Goal: Task Accomplishment & Management: Manage account settings

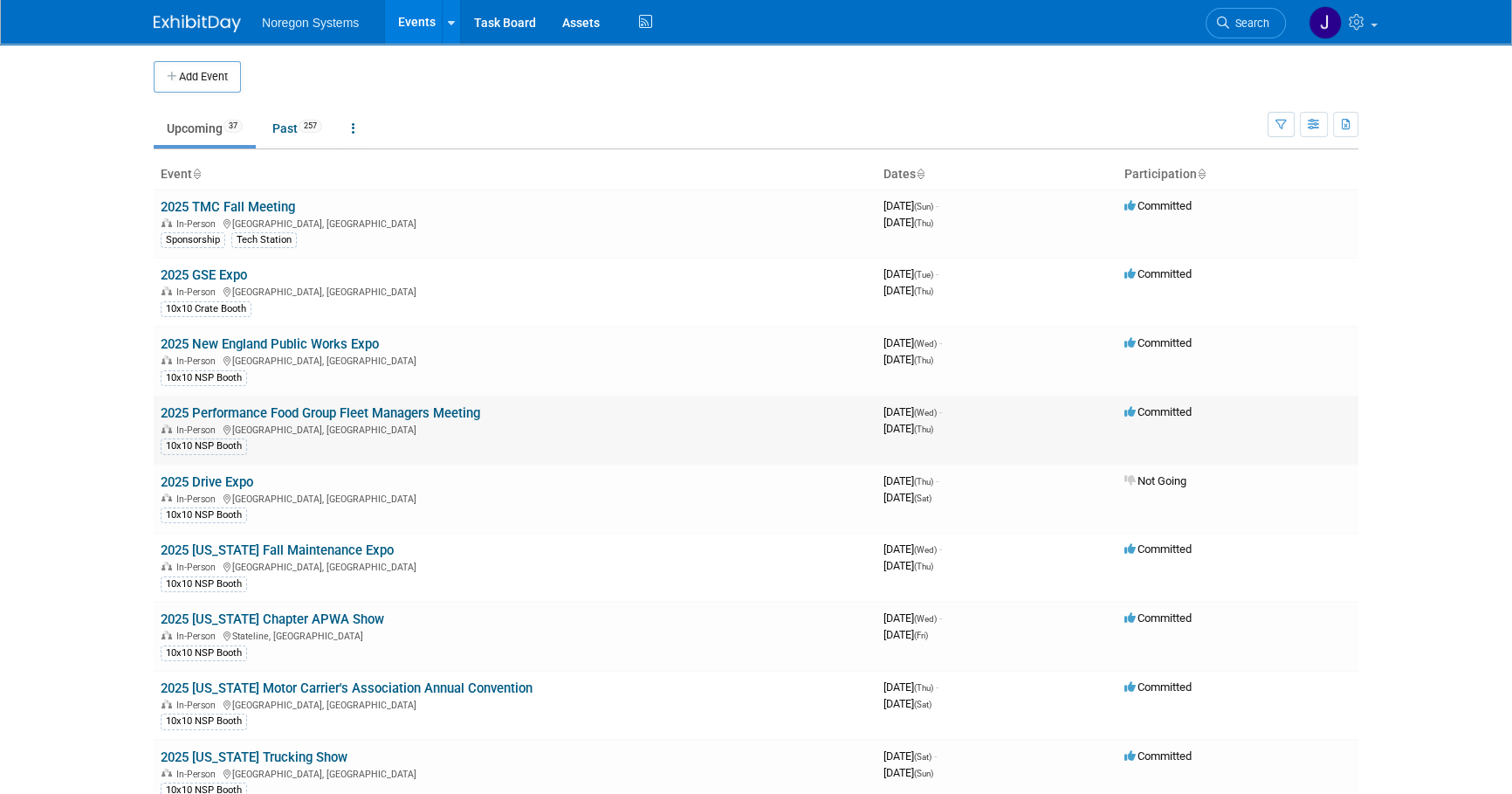
drag, startPoint x: 319, startPoint y: 423, endPoint x: 160, endPoint y: 415, distance: 159.2
click at [160, 415] on td "2025 Performance Food Group Fleet Managers Meeting In-Person [GEOGRAPHIC_DATA],…" at bounding box center [515, 430] width 723 height 69
copy link "2025 Performance Food Group Fleet Managers Meeting"
click at [77, 378] on body "Noregon Systems Events Add Event Bulk Upload Events Shareable Event Boards Rece…" at bounding box center [756, 397] width 1512 height 794
drag, startPoint x: 490, startPoint y: 409, endPoint x: 162, endPoint y: 405, distance: 328.0
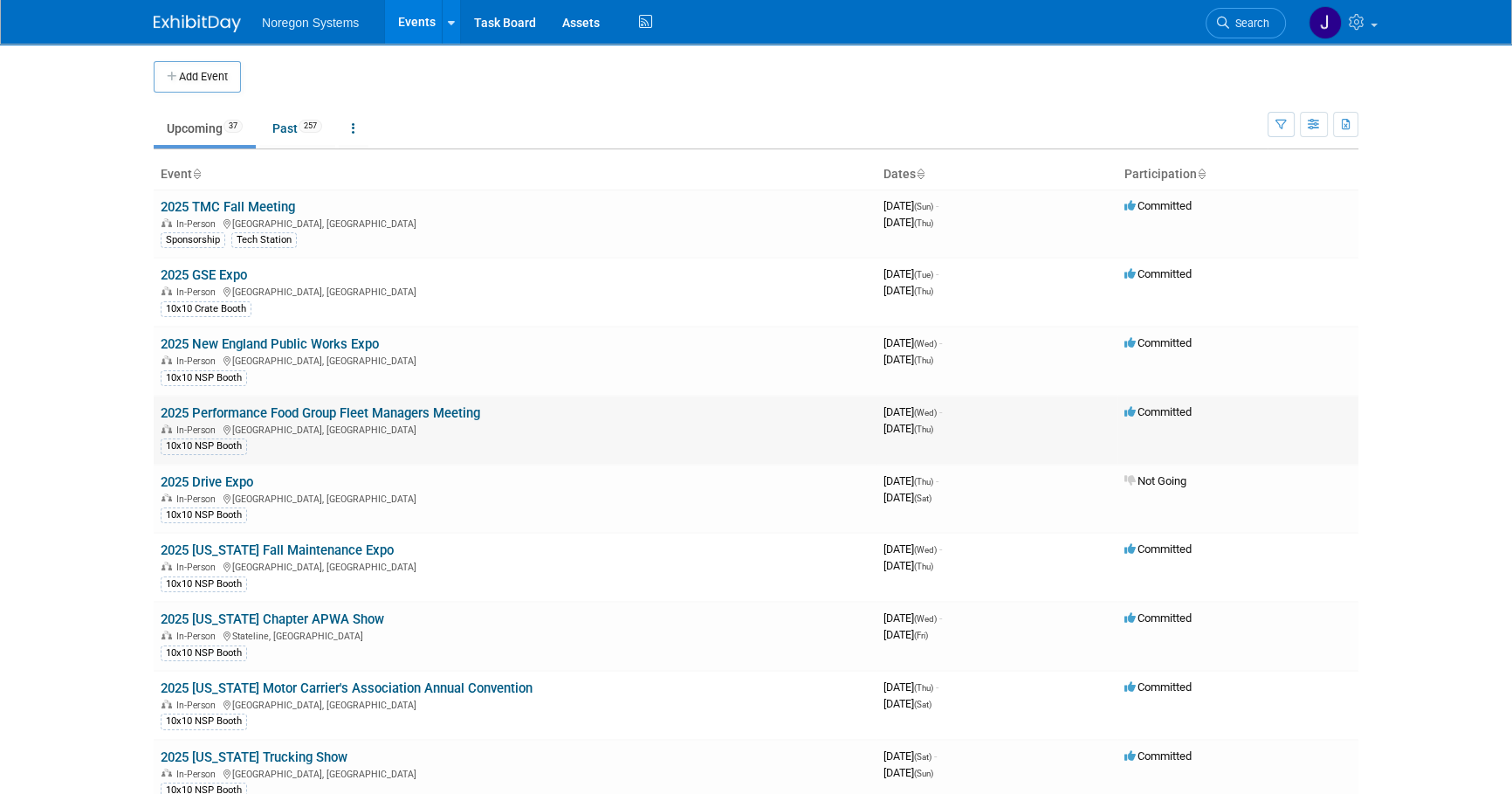
click at [162, 405] on td "2025 Performance Food Group Fleet Managers Meeting In-Person [GEOGRAPHIC_DATA],…" at bounding box center [515, 430] width 723 height 69
click at [416, 553] on td "2025 [US_STATE] Fall Maintenance Expo In-Person [GEOGRAPHIC_DATA], [GEOGRAPHIC_…" at bounding box center [515, 567] width 723 height 69
drag, startPoint x: 415, startPoint y: 554, endPoint x: 157, endPoint y: 552, distance: 258.0
click at [157, 552] on td "2025 [US_STATE] Fall Maintenance Expo In-Person [GEOGRAPHIC_DATA], [GEOGRAPHIC_…" at bounding box center [515, 567] width 723 height 69
drag, startPoint x: 487, startPoint y: 413, endPoint x: 155, endPoint y: 411, distance: 332.0
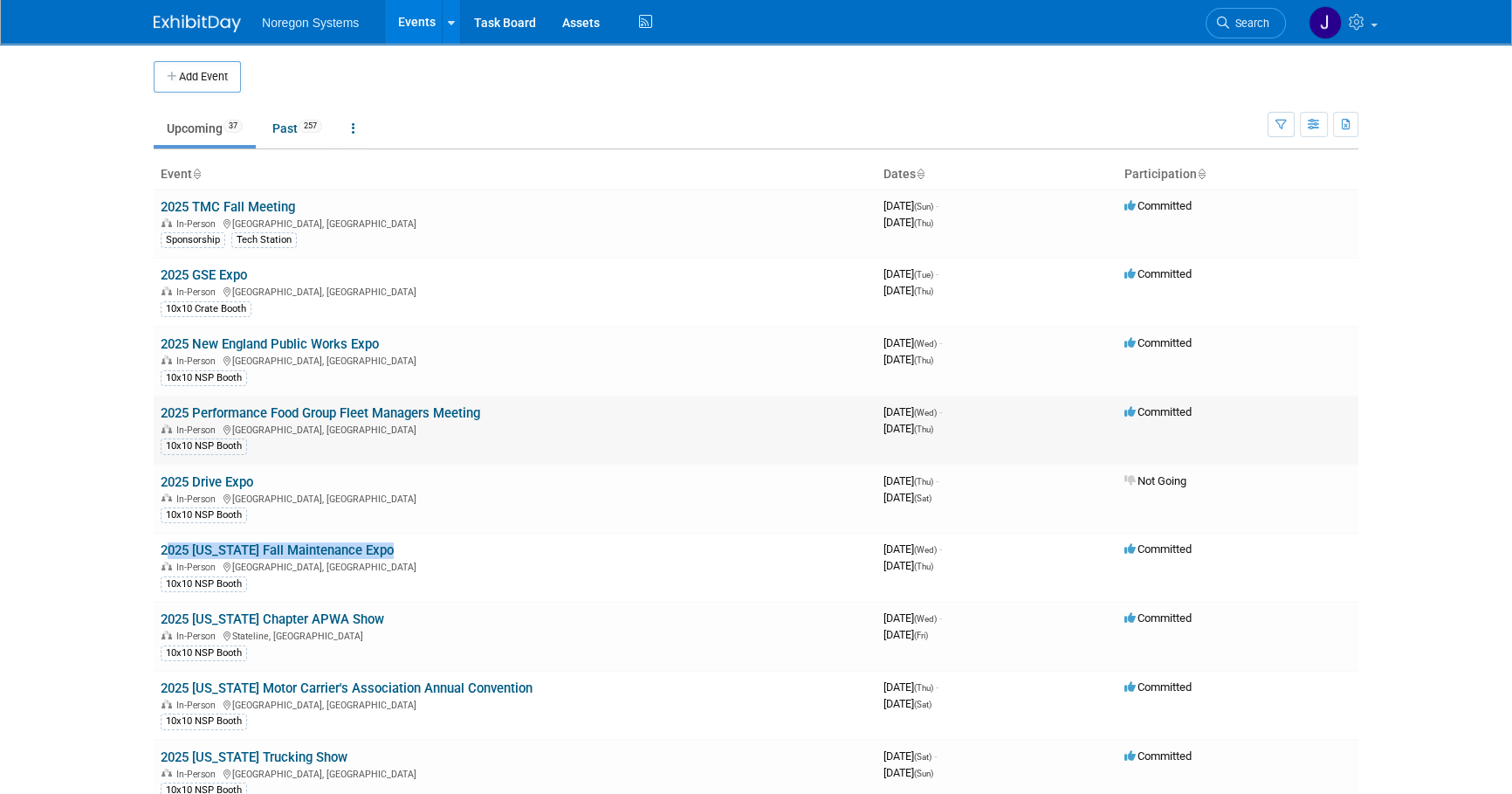
click at [155, 411] on td "2025 Performance Food Group Fleet Managers Meeting In-Person [GEOGRAPHIC_DATA],…" at bounding box center [515, 430] width 723 height 69
copy link "2025 Performance Food Group Fleet Managers Meeting"
drag, startPoint x: 87, startPoint y: 392, endPoint x: 191, endPoint y: 409, distance: 105.4
click at [87, 392] on body "Noregon Systems Events Add Event Bulk Upload Events Shareable Event Boards Rece…" at bounding box center [756, 397] width 1512 height 794
click at [250, 415] on link "2025 Performance Food Group Fleet Managers Meeting" at bounding box center [319, 413] width 319 height 15
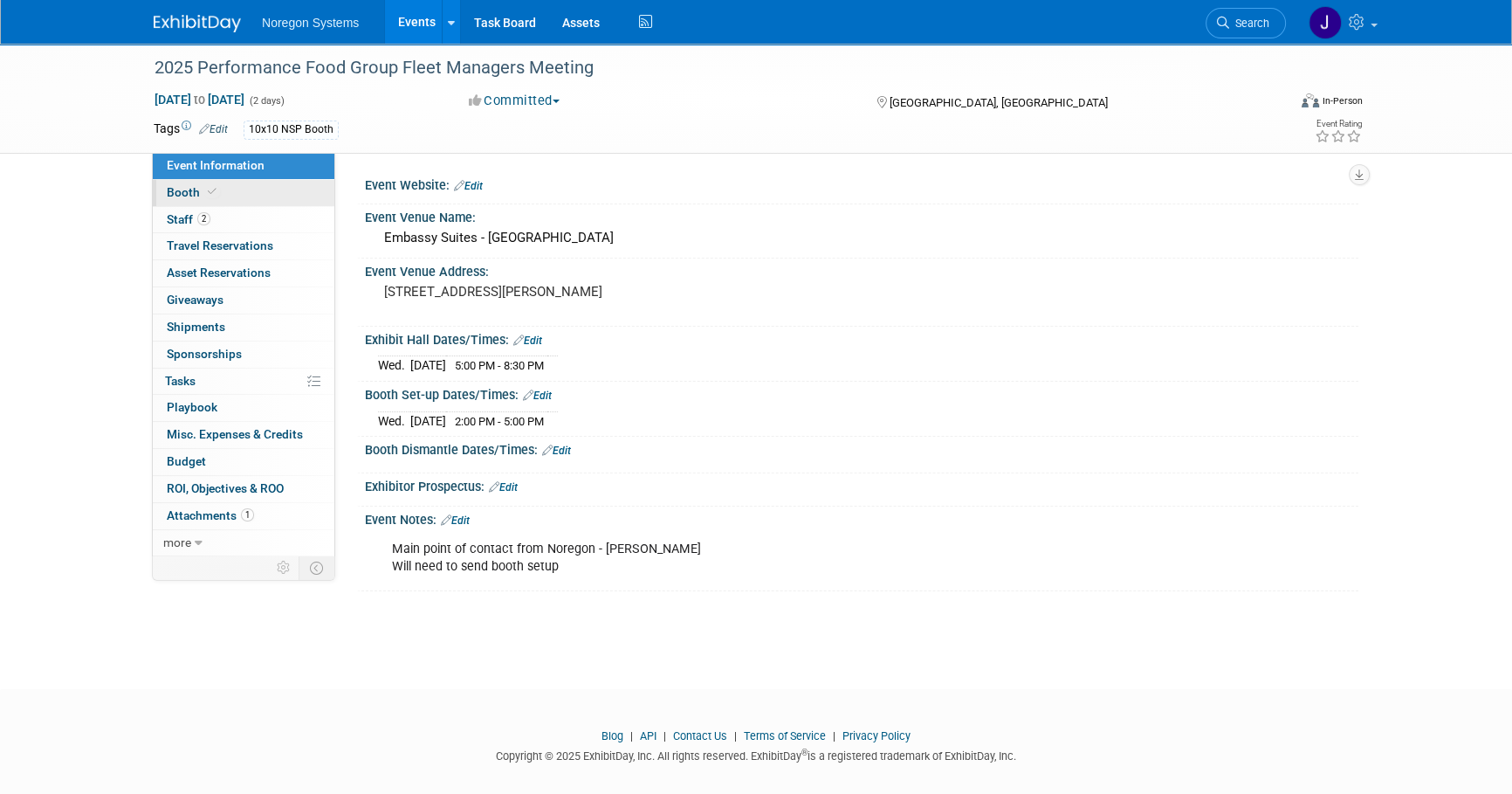
click at [262, 191] on link "Booth" at bounding box center [243, 193] width 182 height 26
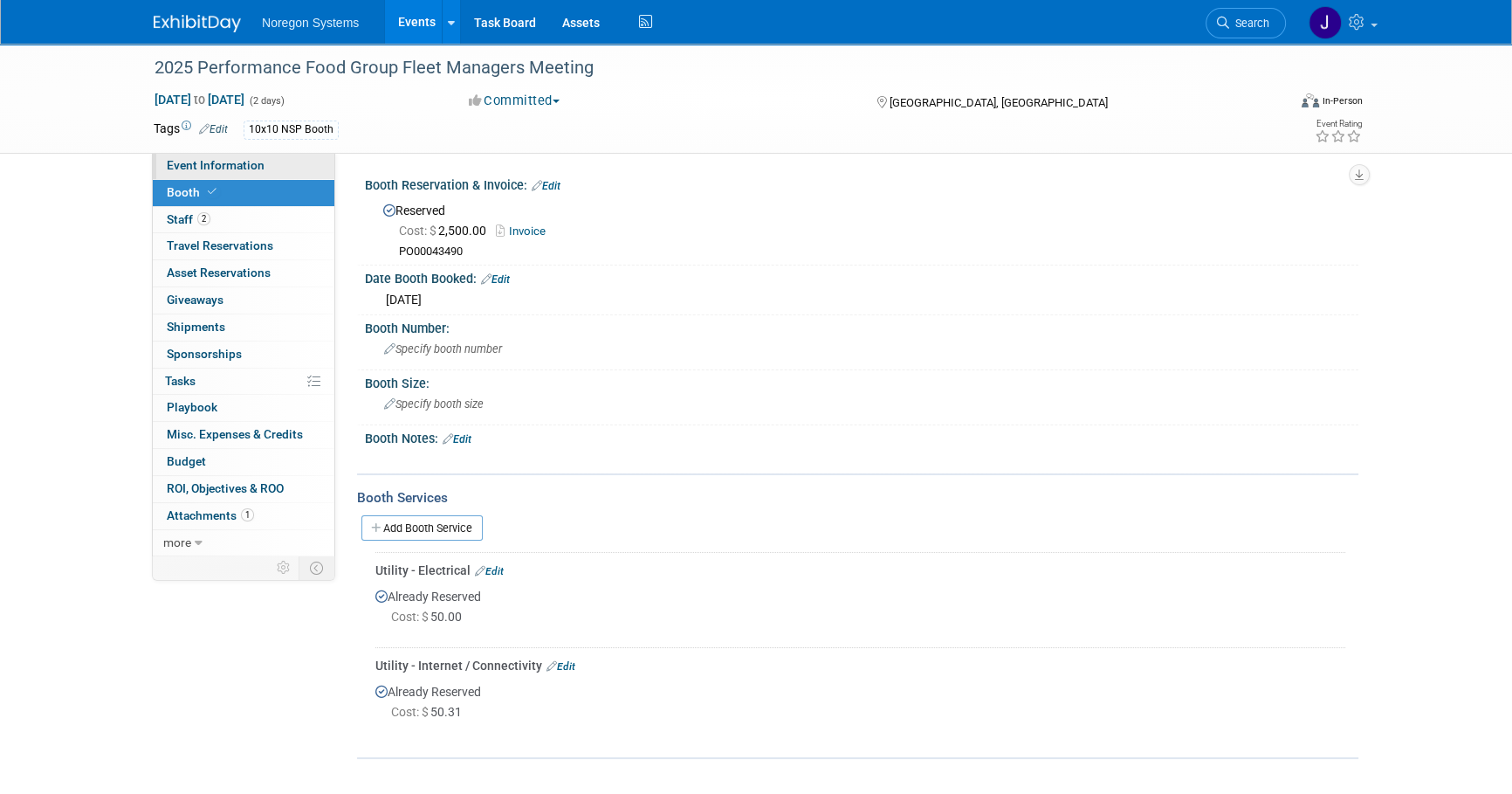
click at [225, 169] on span "Event Information" at bounding box center [215, 165] width 98 height 14
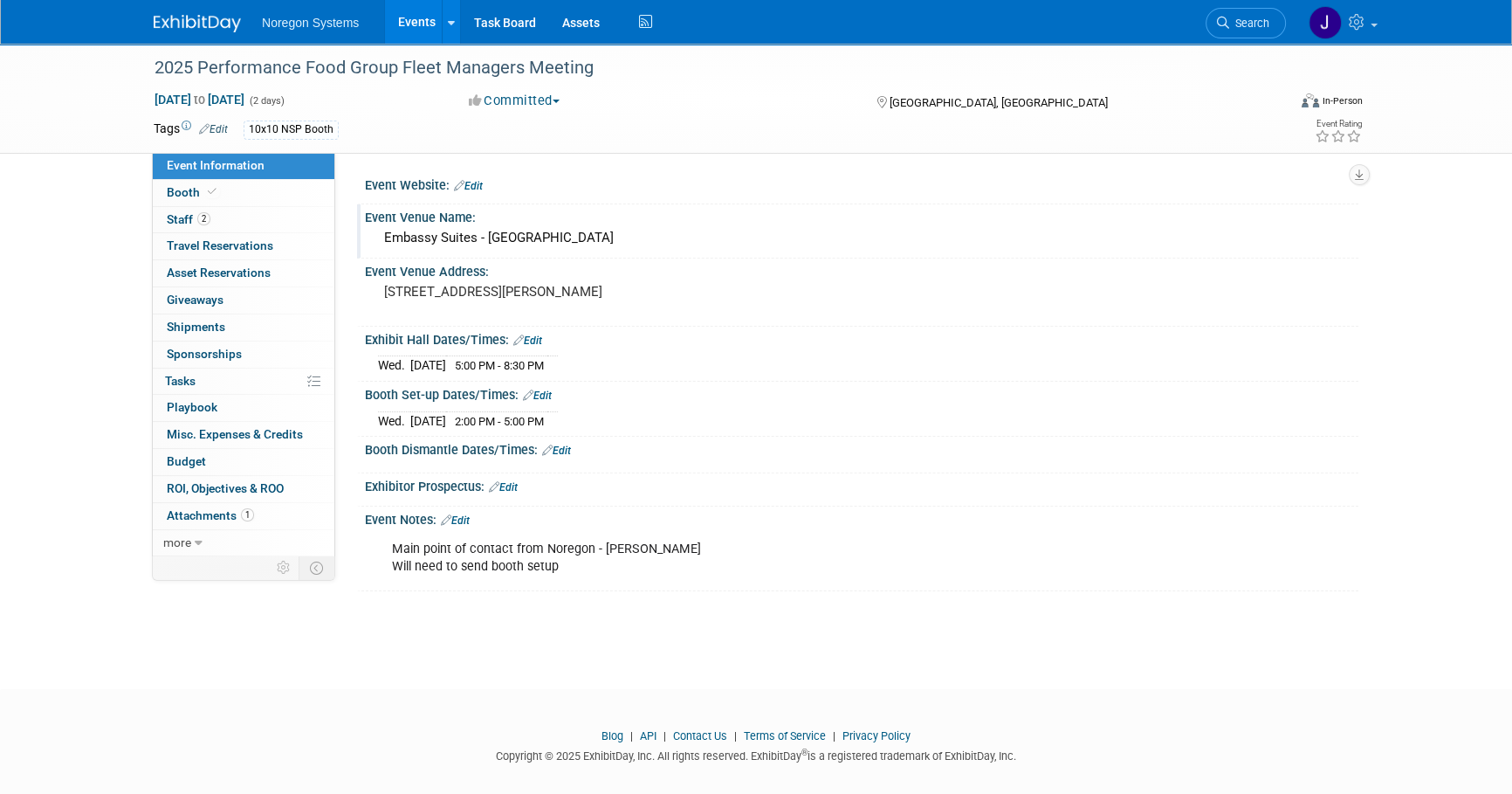
click at [680, 225] on div "Embassy Suites - Charlotte Concord Golf Resort & Spa" at bounding box center [861, 238] width 967 height 27
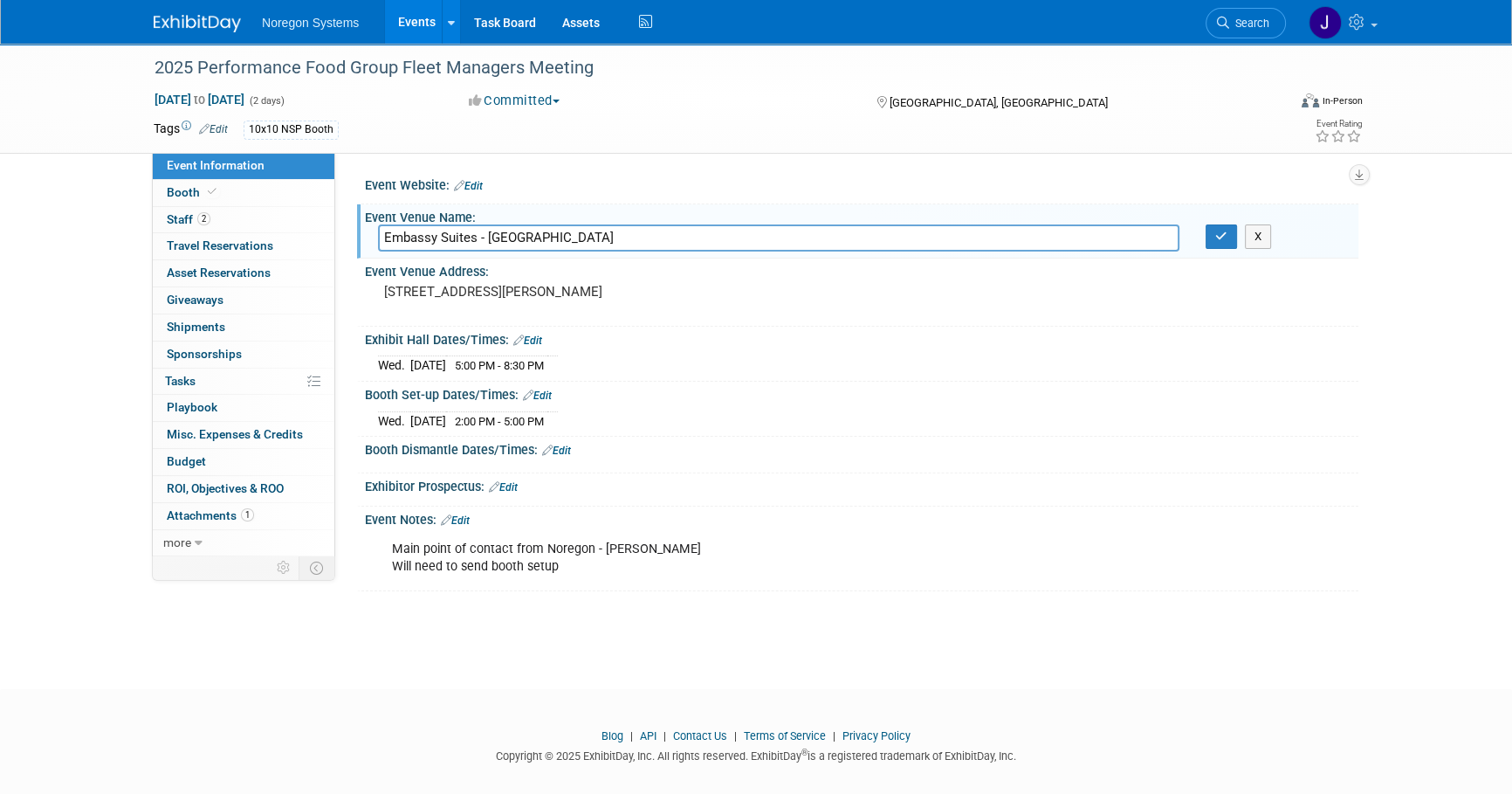
drag, startPoint x: 709, startPoint y: 233, endPoint x: 362, endPoint y: 235, distance: 347.0
click at [362, 235] on div "Event Venue Name: Embassy Suites - Charlotte Concord Golf Resort & Spa Embassy …" at bounding box center [858, 232] width 1001 height 55
click at [1217, 244] on button "button" at bounding box center [1221, 236] width 32 height 24
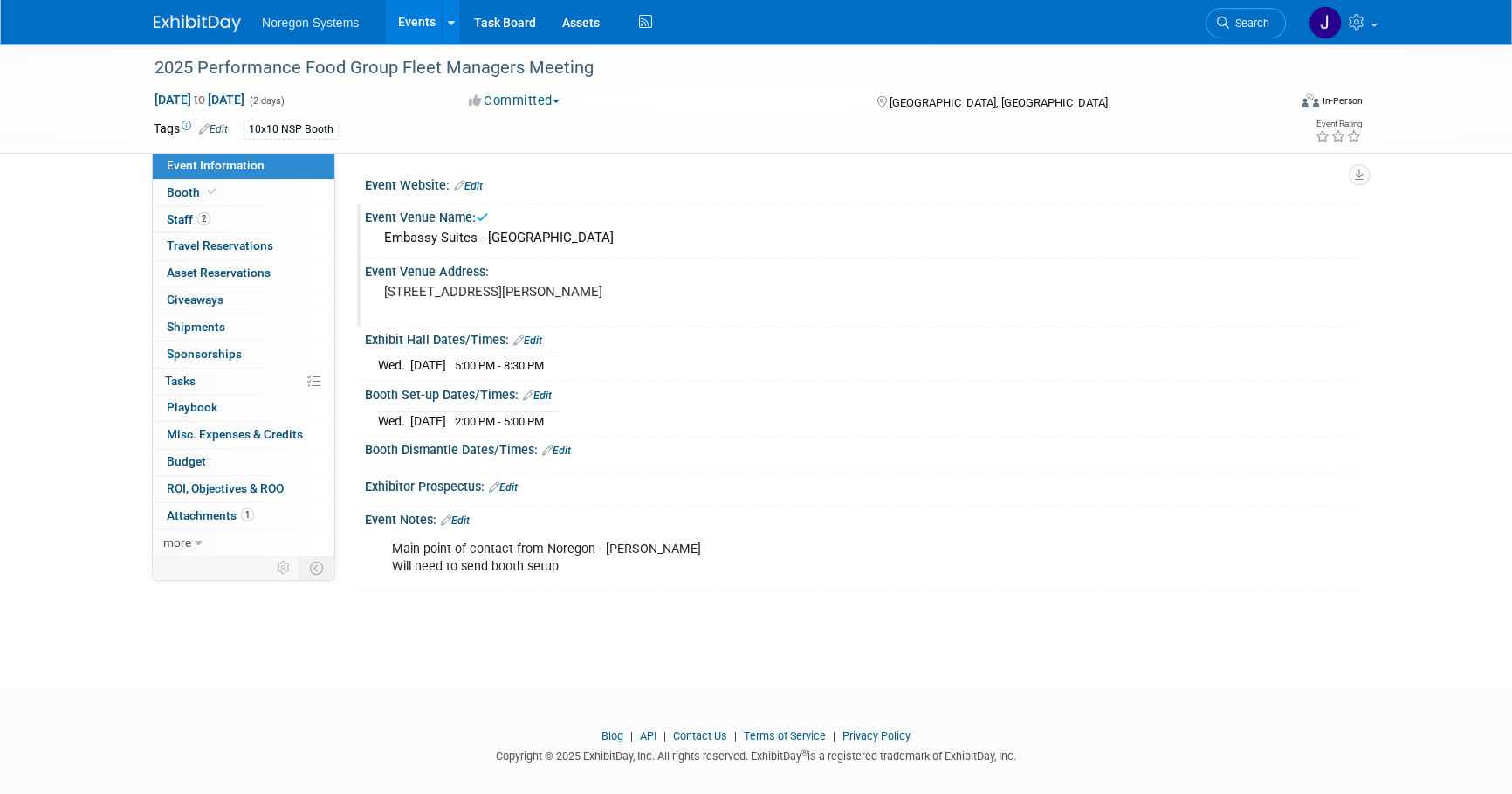
click at [708, 293] on pre "5400 John Q. Hammons Dr NW, Concord, NC 28027" at bounding box center [571, 291] width 376 height 15
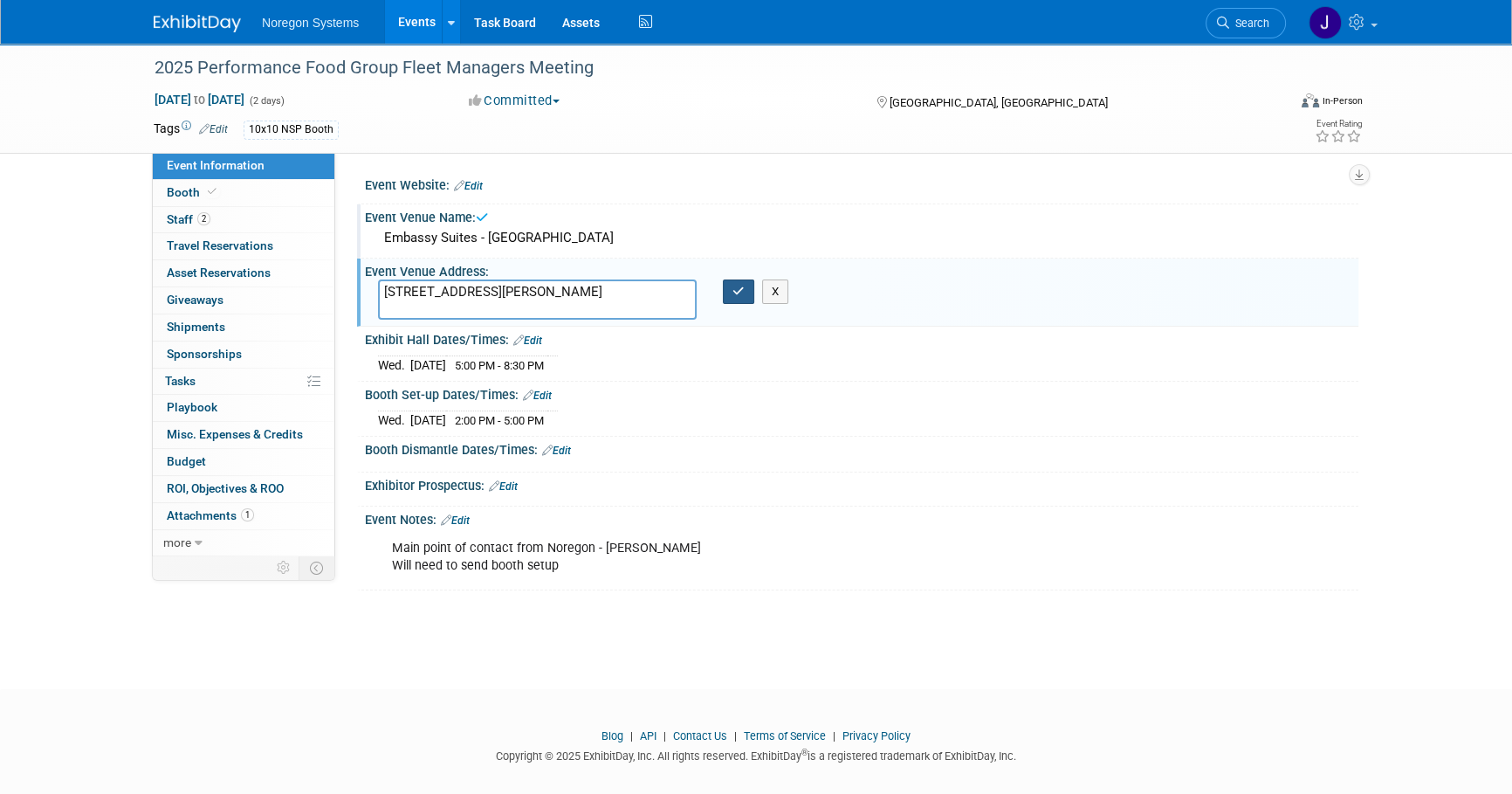
drag, startPoint x: 708, startPoint y: 293, endPoint x: 543, endPoint y: 305, distance: 165.4
click at [414, 301] on div "5400 John Q. Hammons Dr NW, Concord, NC 28027 X" at bounding box center [571, 300] width 414 height 40
click at [565, 306] on textarea "5400 John Q. Hammons Dr NW, Concord, NC 28027" at bounding box center [537, 300] width 319 height 40
drag, startPoint x: 689, startPoint y: 291, endPoint x: 340, endPoint y: 291, distance: 349.0
click at [340, 291] on div "Event Website: Edit Event Venue Name: Embassy Suites - Charlotte Concord Golf R…" at bounding box center [846, 354] width 1023 height 403
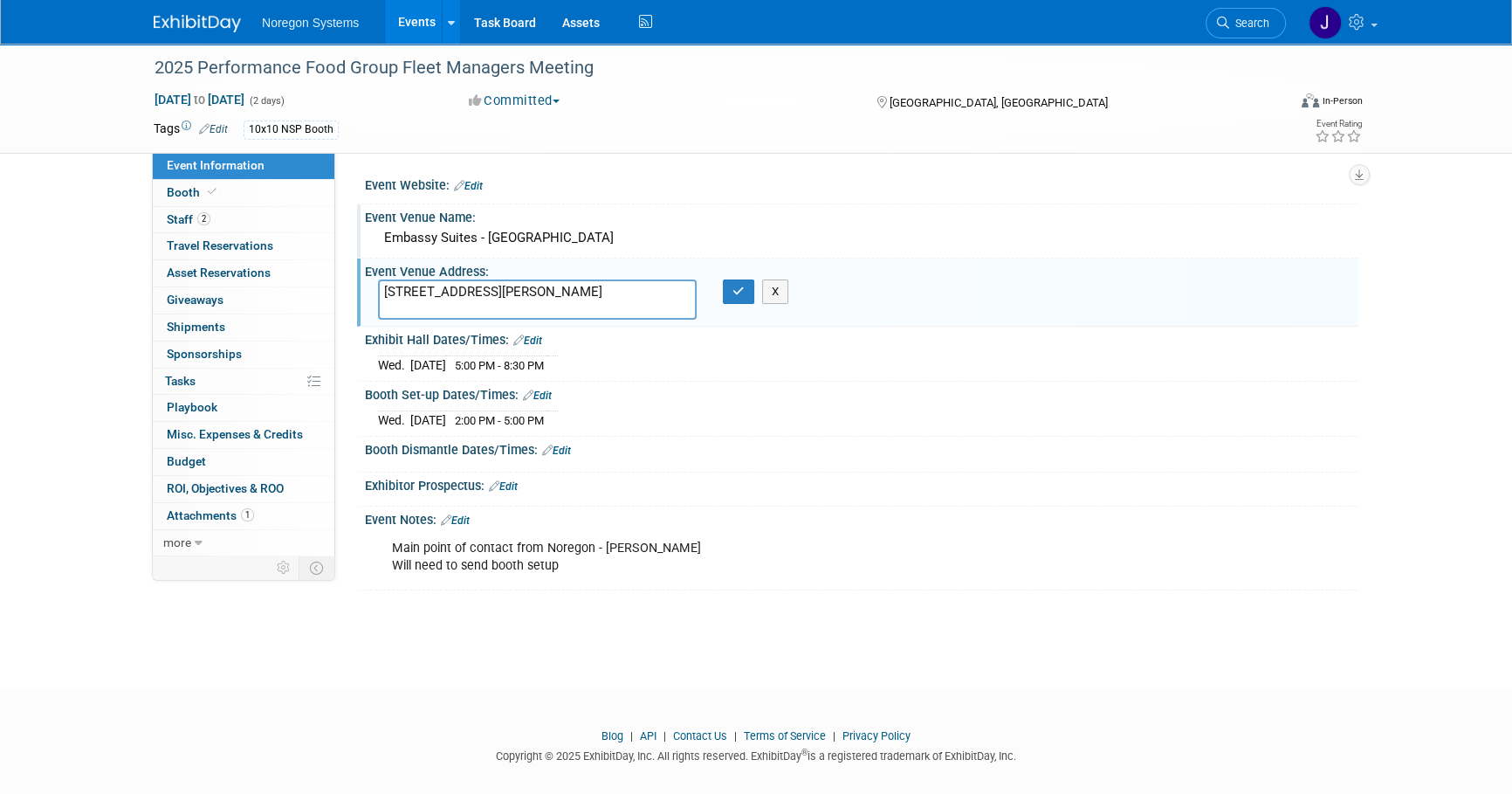
click at [513, 367] on span "5:00 PM - 8:30 PM" at bounding box center [499, 365] width 89 height 13
drag, startPoint x: 589, startPoint y: 358, endPoint x: 374, endPoint y: 372, distance: 215.5
click at [374, 372] on div "Wed. Sep 17, 2025 5:00 PM - 8:30 PM Save Changes Cancel" at bounding box center [861, 361] width 994 height 30
copy div
click at [547, 425] on td "2:00 PM - 5:00 PM" at bounding box center [497, 420] width 101 height 18
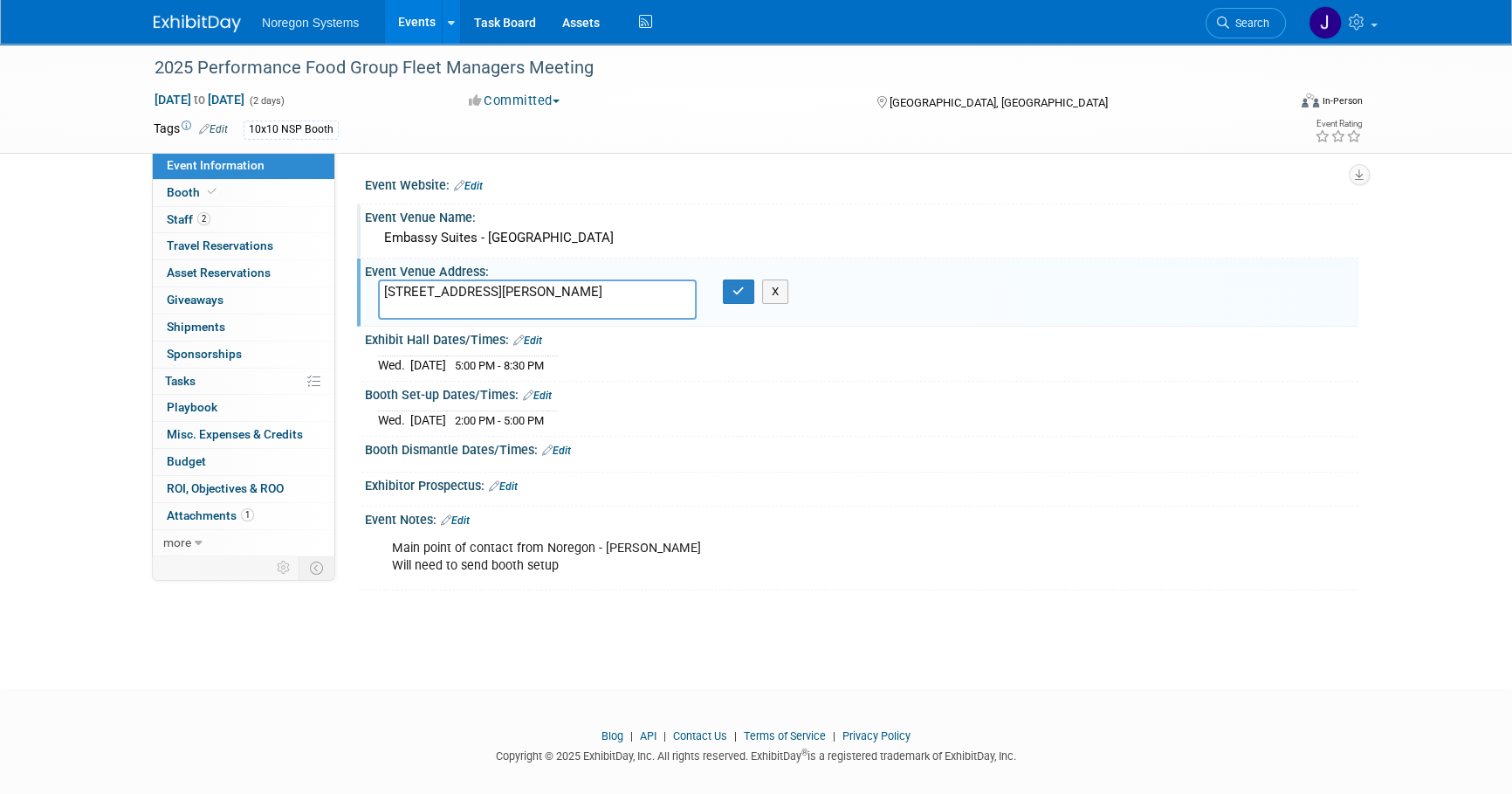
drag, startPoint x: 589, startPoint y: 416, endPoint x: 391, endPoint y: 428, distance: 198.4
click at [391, 428] on div "Wed. Sep 17, 2025 2:00 PM - 5:00 PM Save Changes Cancel" at bounding box center [861, 416] width 994 height 30
copy div
click at [737, 292] on icon "button" at bounding box center [738, 291] width 13 height 12
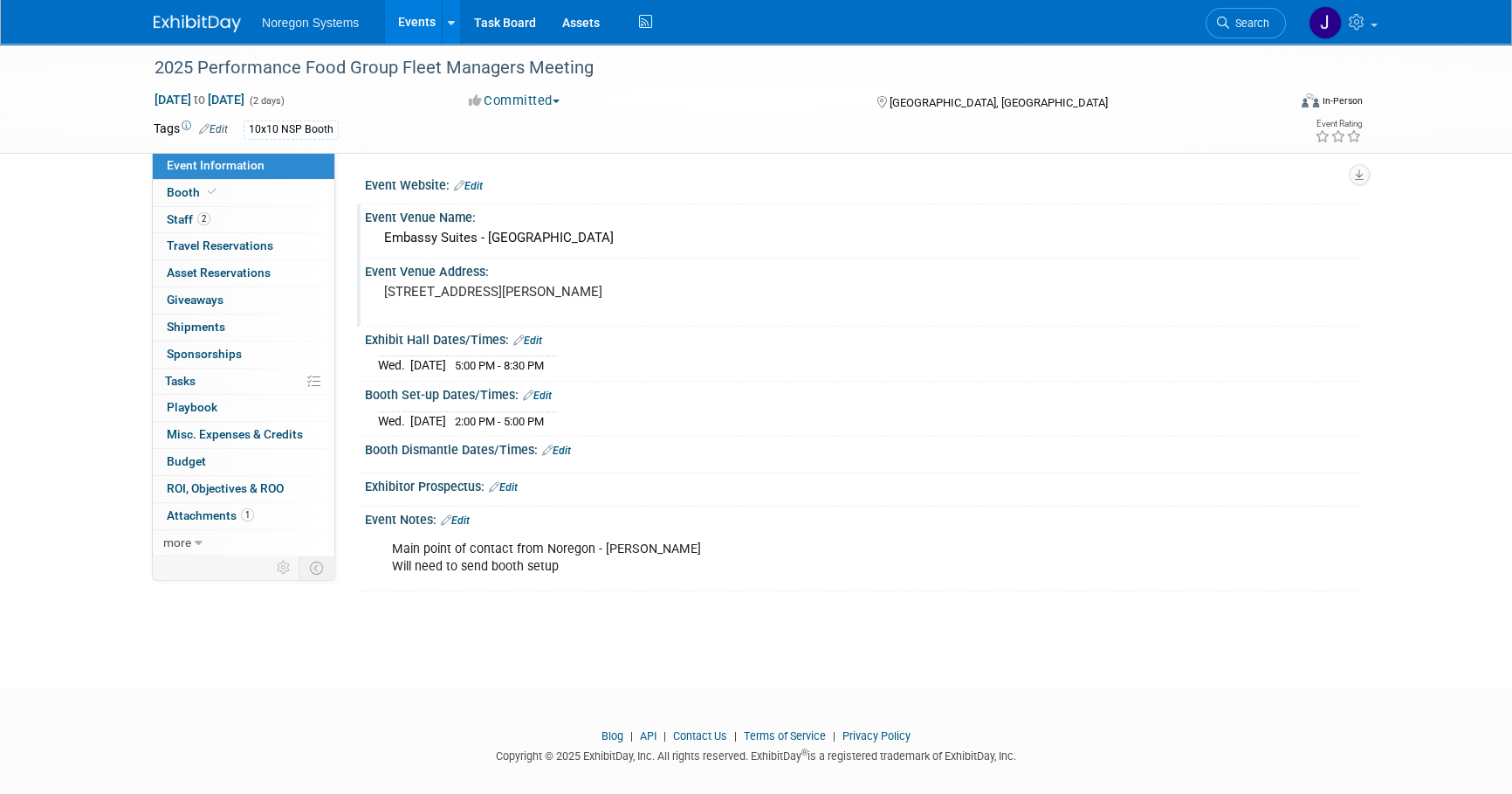
click at [820, 646] on div "2025 Performance Food Group Fleet Managers Meeting Sep 17, 2025 to Sep 18, 2025…" at bounding box center [756, 350] width 1512 height 614
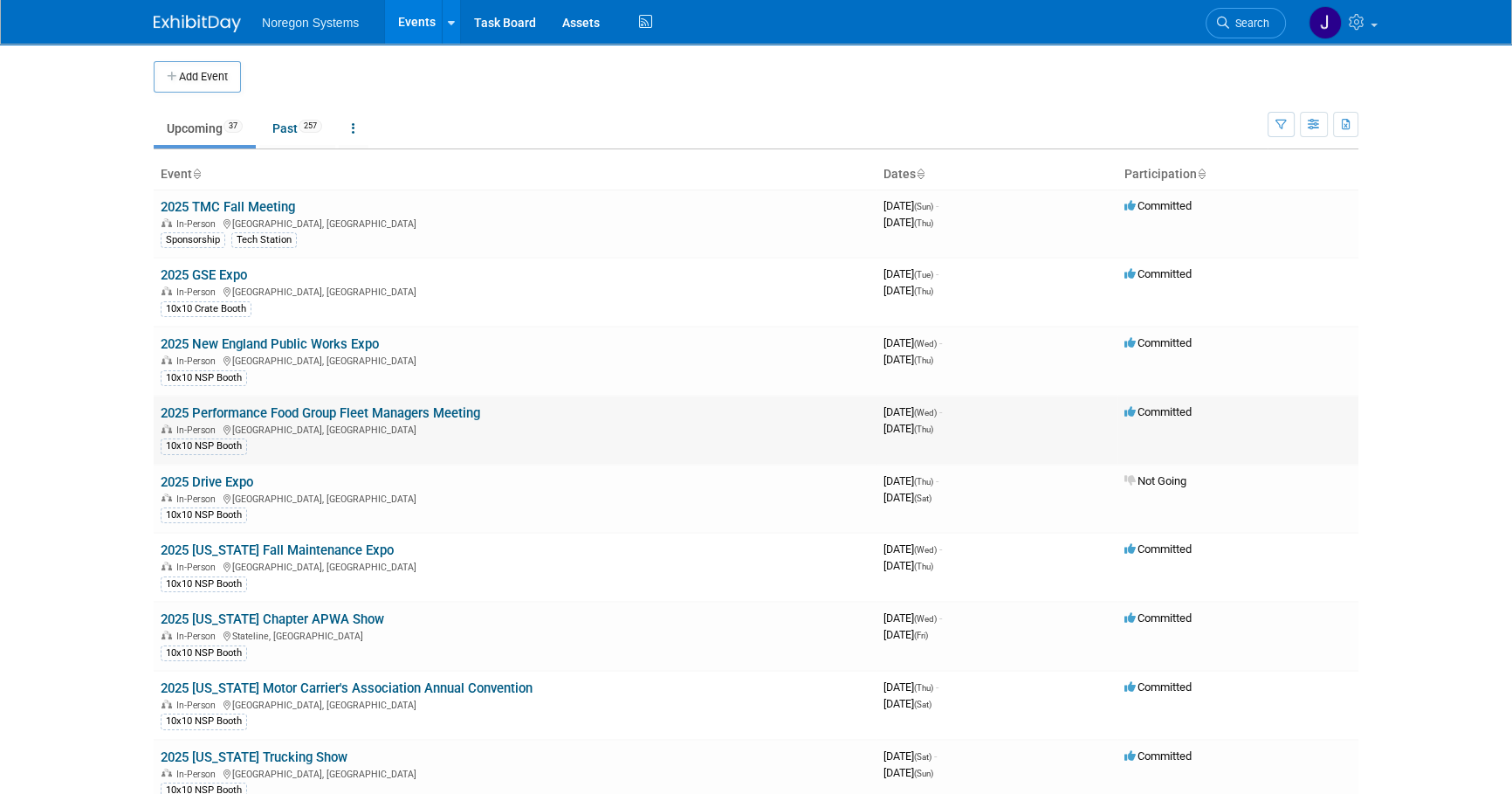
click at [332, 406] on link "2025 Performance Food Group Fleet Managers Meeting" at bounding box center [319, 413] width 319 height 15
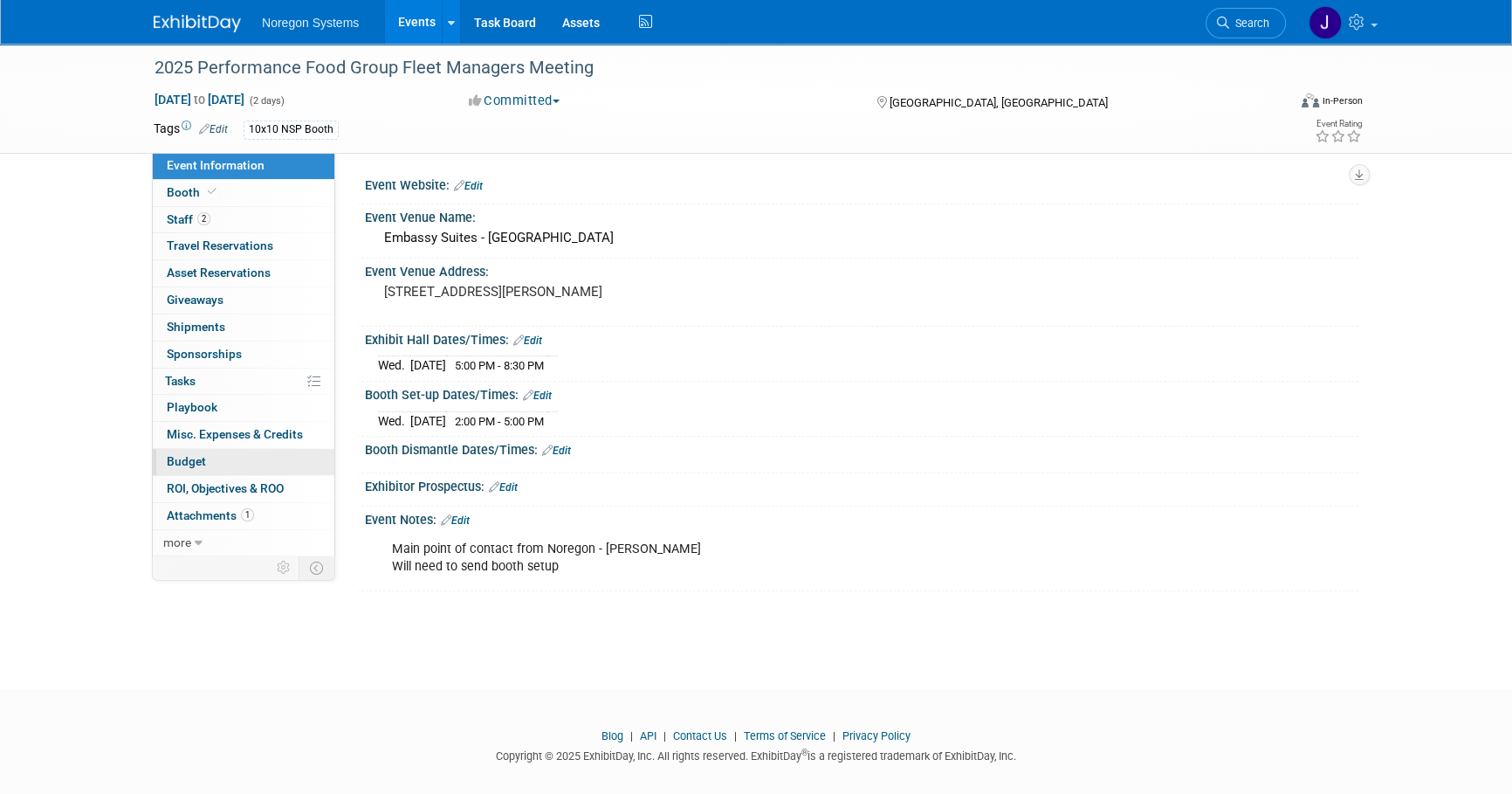
click at [210, 458] on link "Budget" at bounding box center [243, 462] width 182 height 26
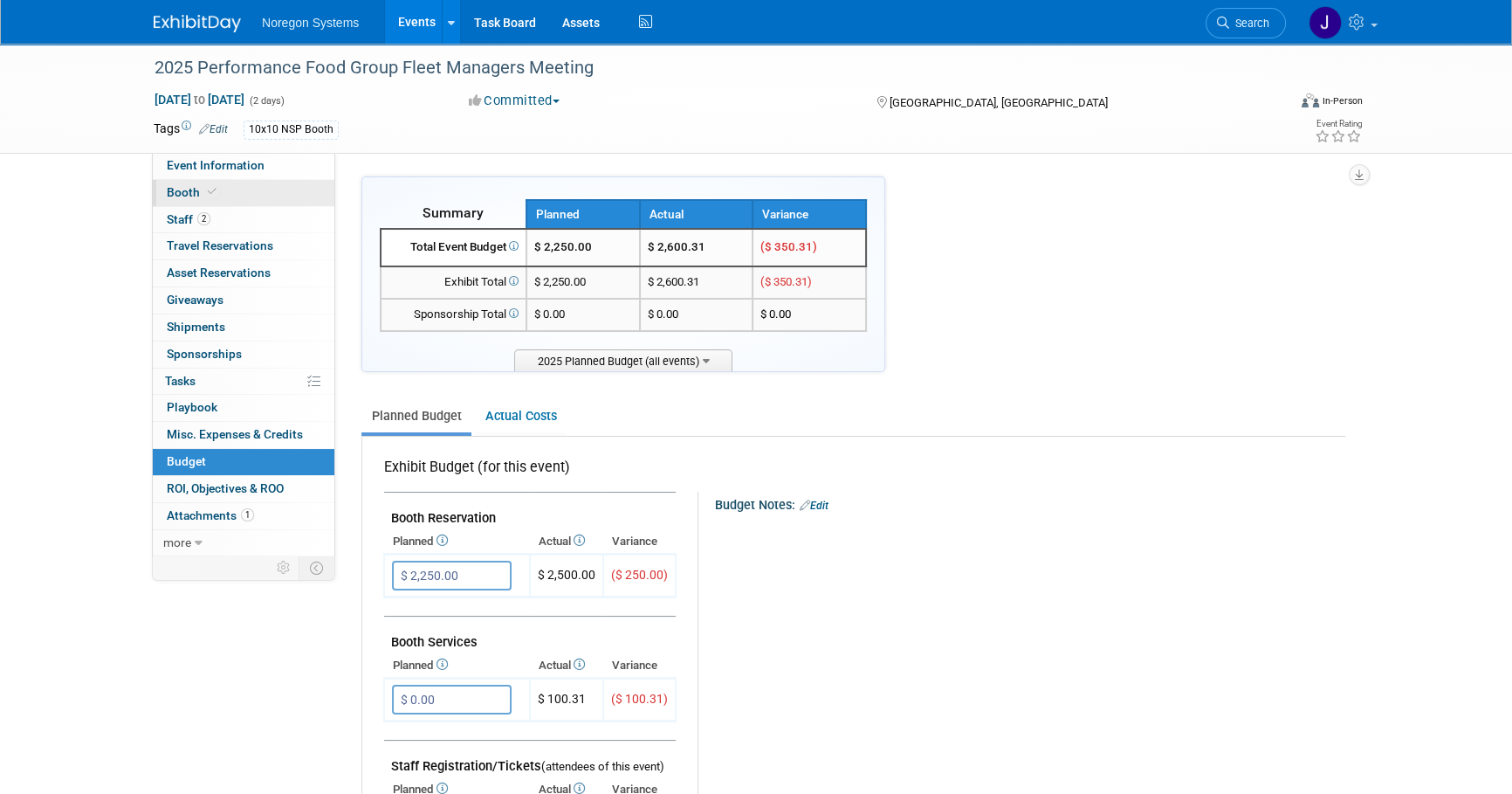
click at [258, 185] on link "Booth" at bounding box center [243, 193] width 182 height 26
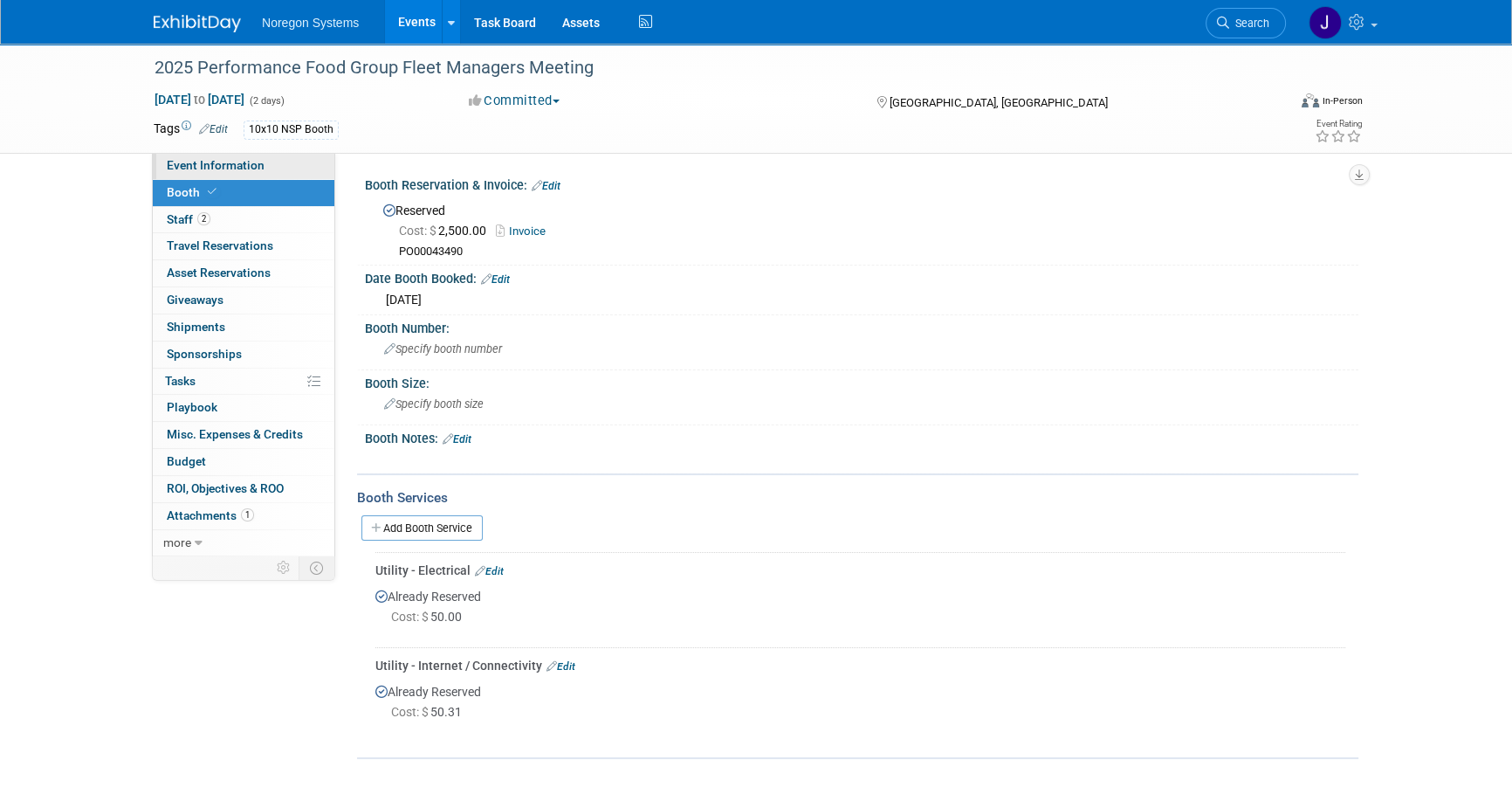
click at [260, 163] on span "Event Information" at bounding box center [215, 165] width 98 height 14
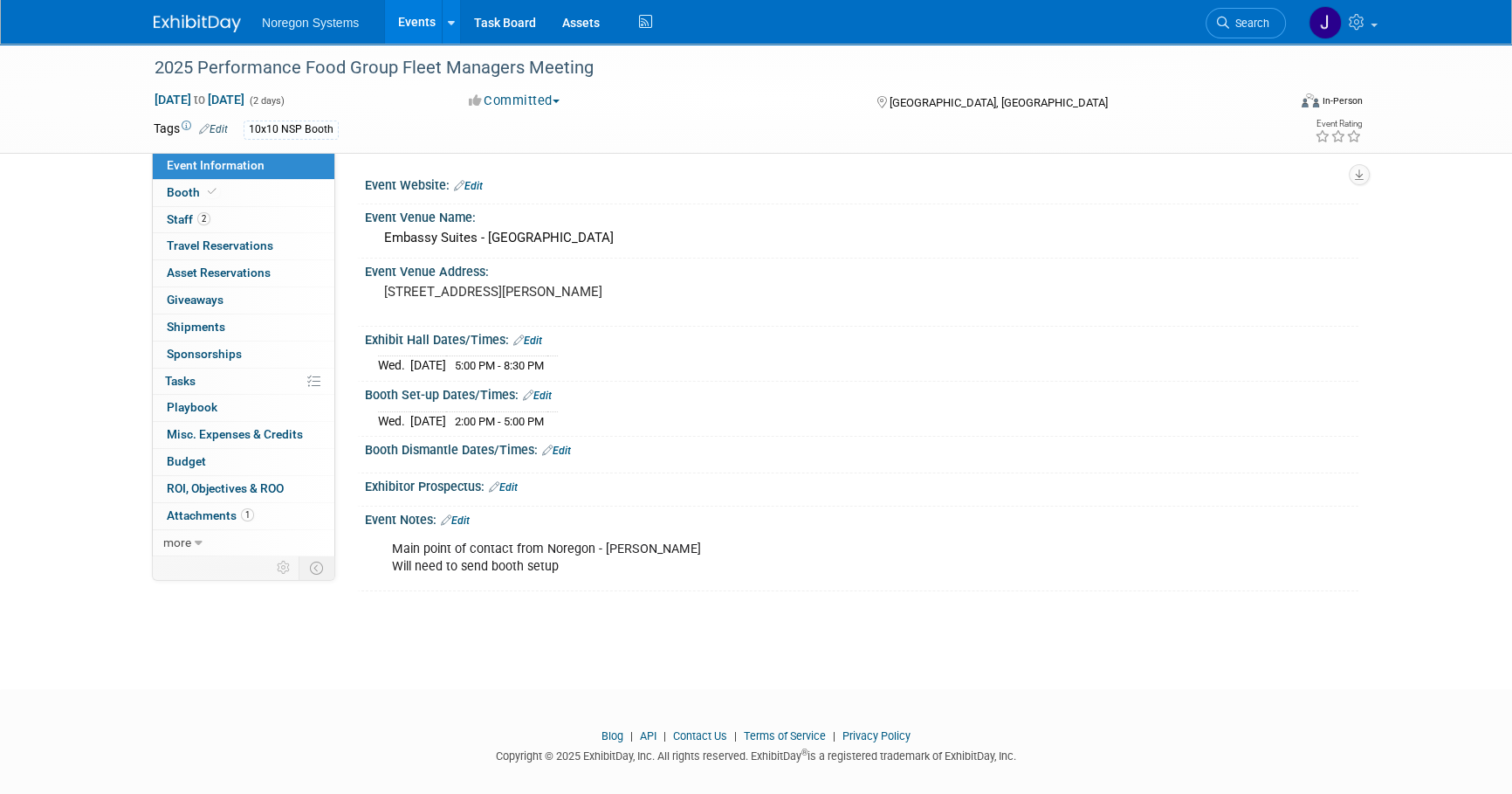
click at [213, 26] on img at bounding box center [197, 23] width 87 height 17
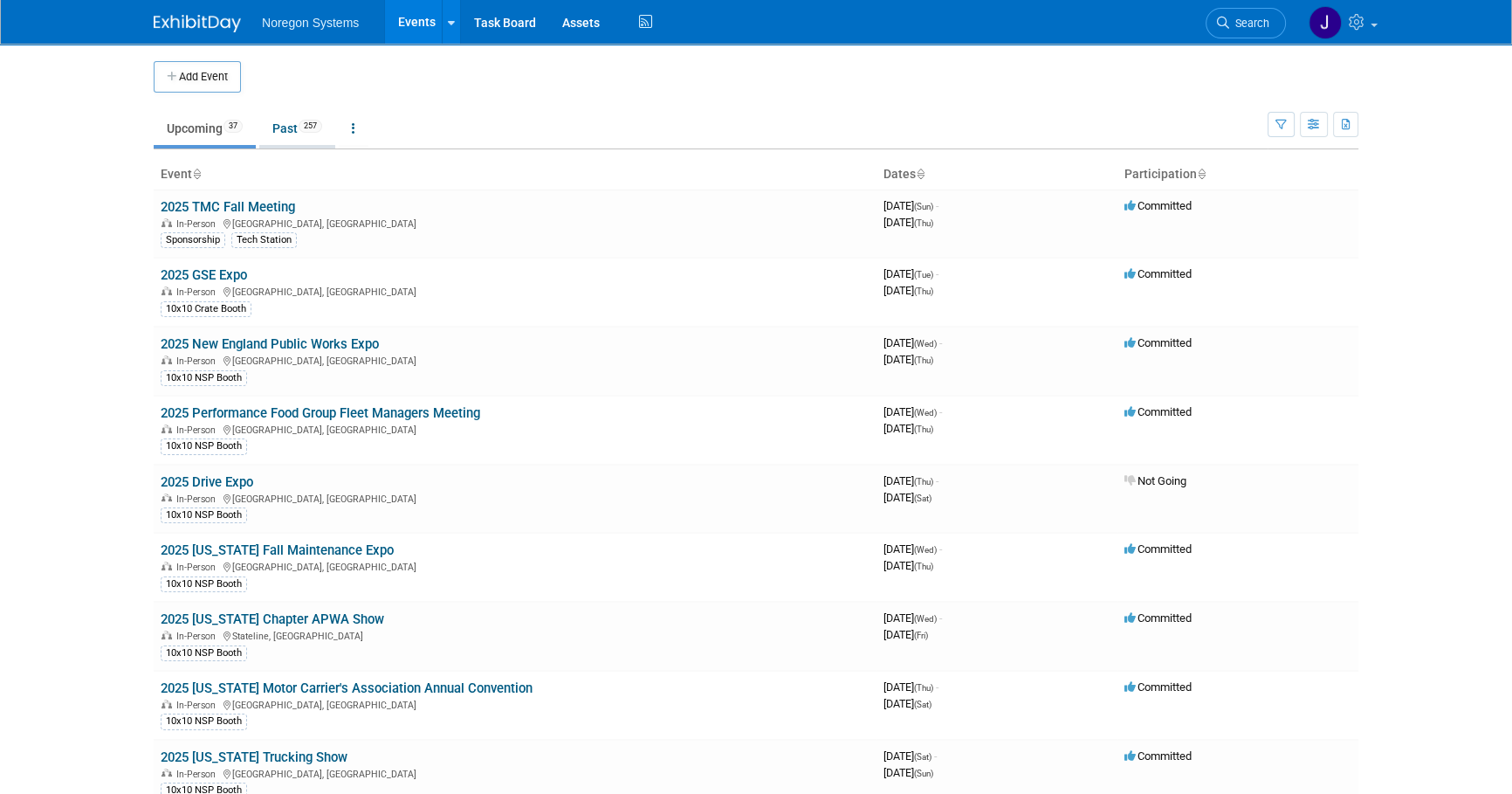
click at [283, 131] on link "Past 257" at bounding box center [297, 128] width 76 height 33
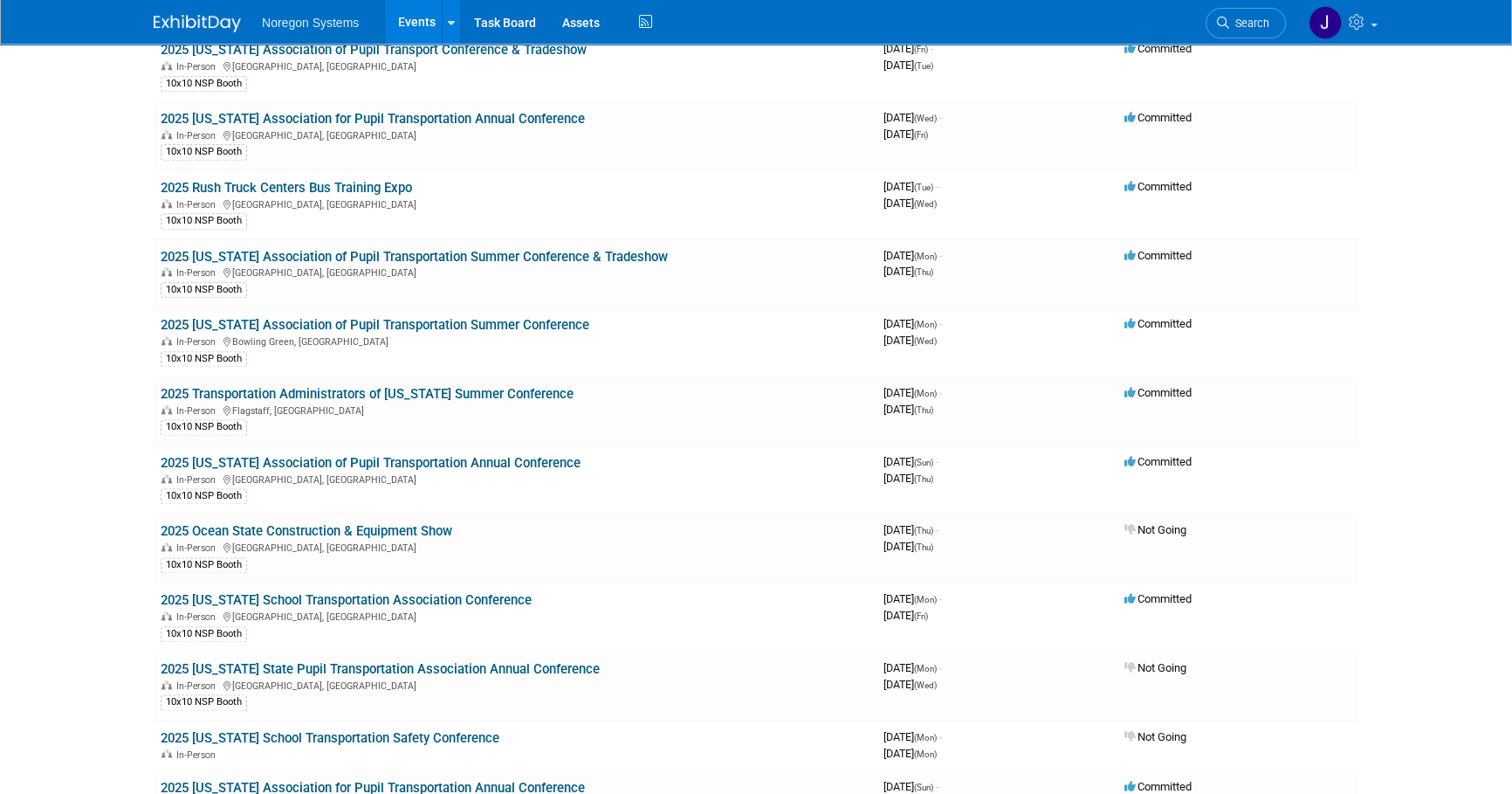
scroll to position [2778, 0]
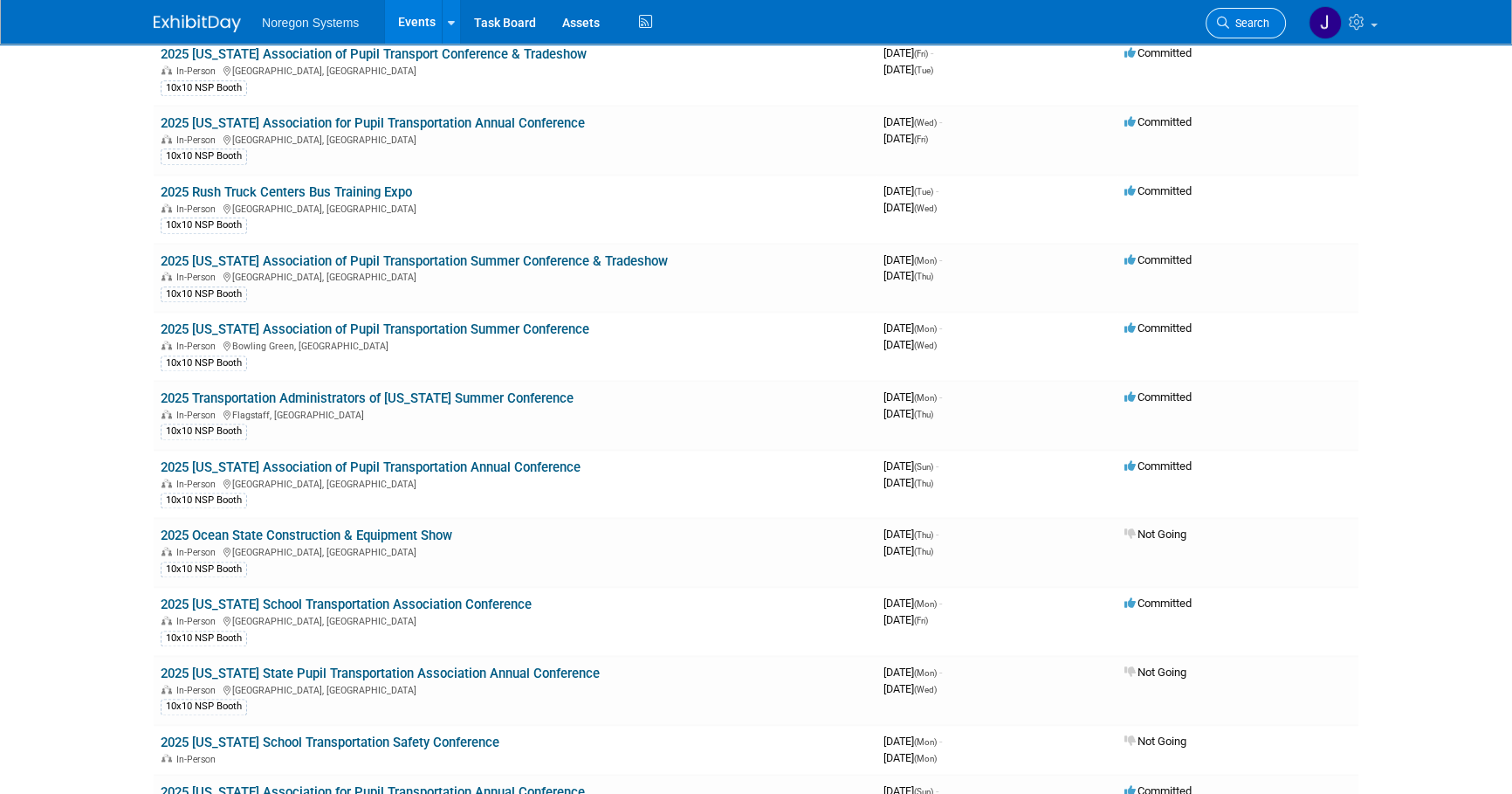
click at [1252, 24] on span "Search" at bounding box center [1249, 23] width 40 height 13
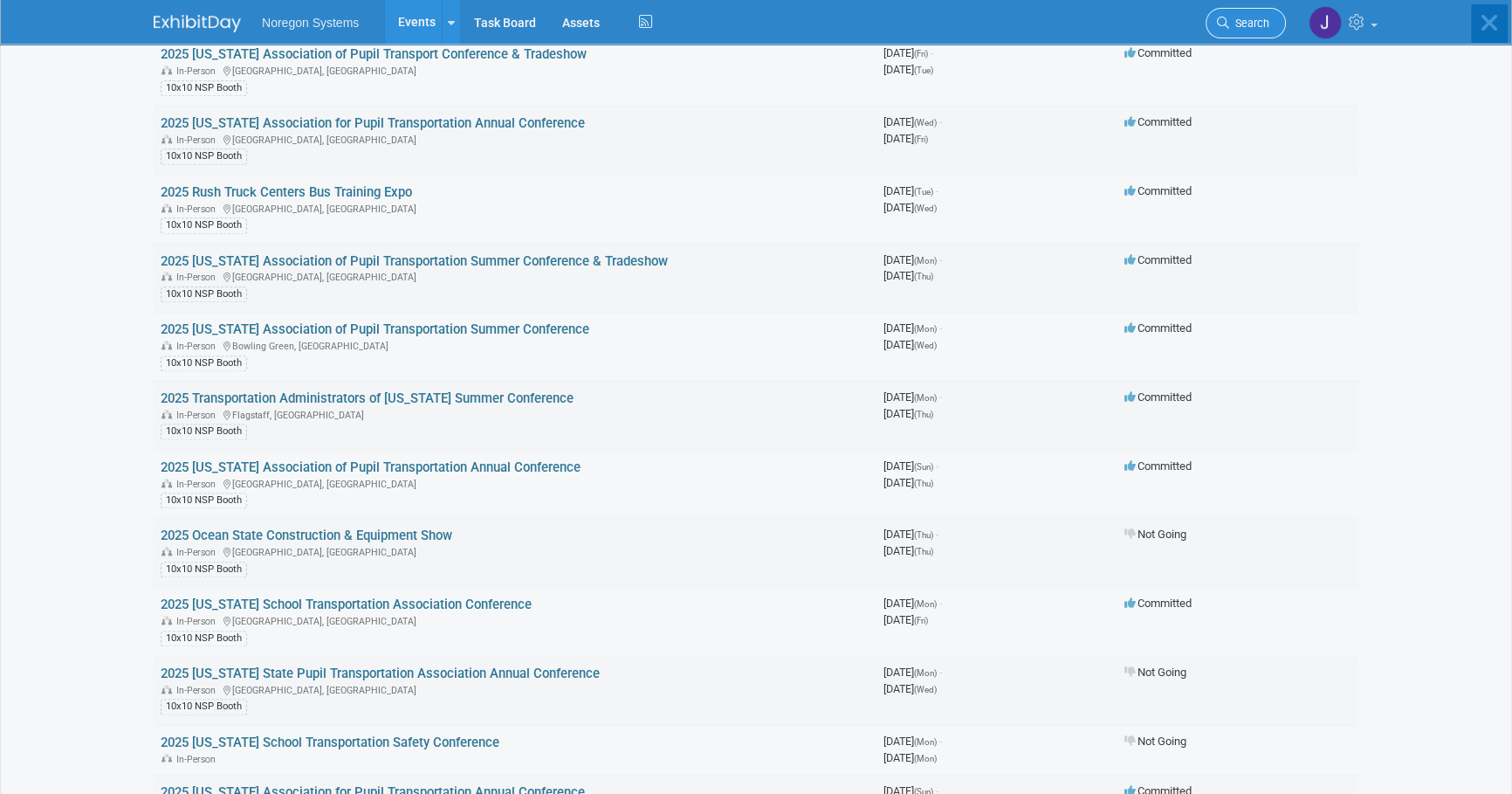
scroll to position [0, 0]
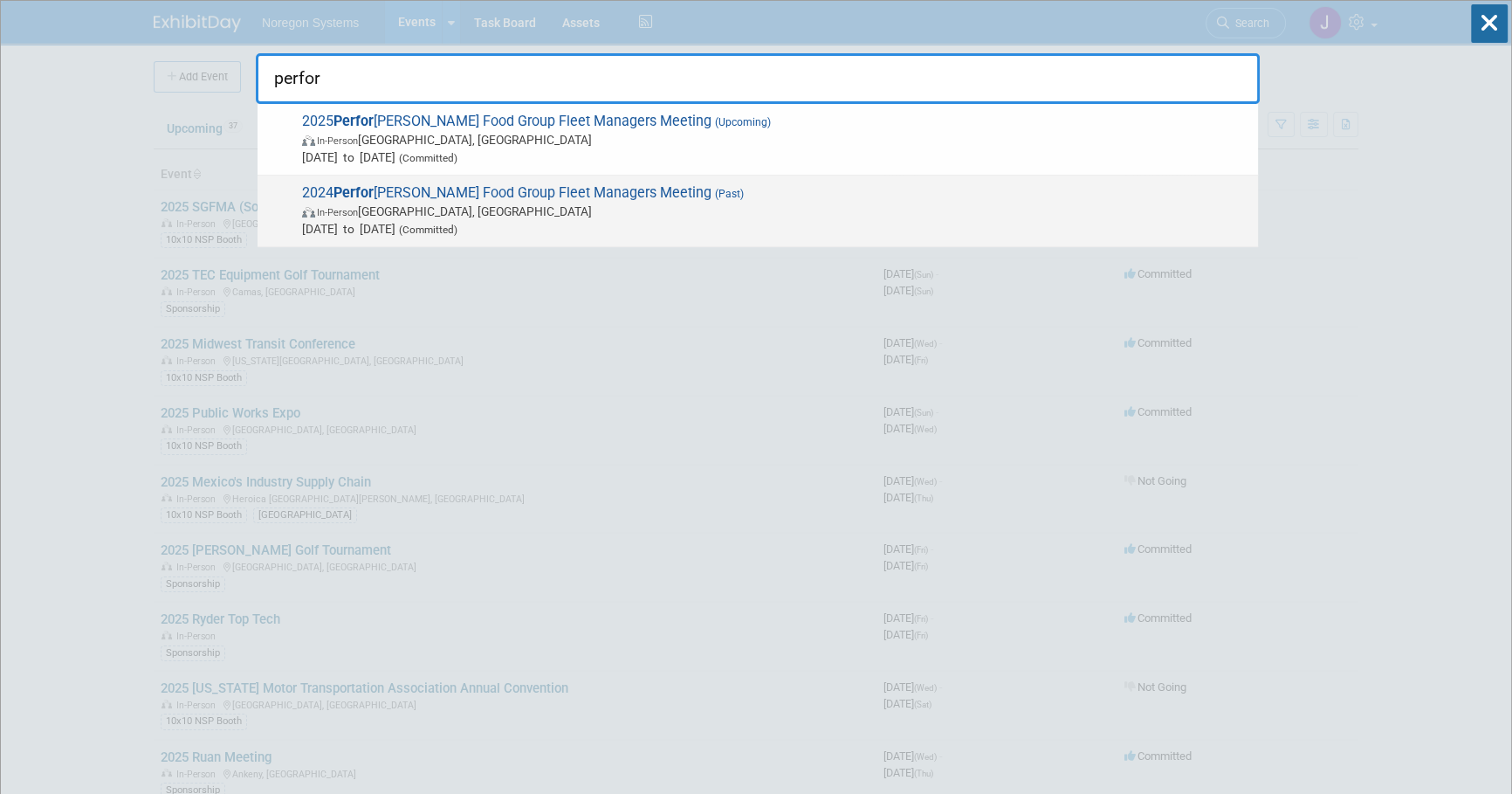
type input "perfor"
click at [758, 191] on span "2024 Perfor mance Food Group Fleet Managers Meeting (Past) In-Person Concord, N…" at bounding box center [773, 211] width 952 height 53
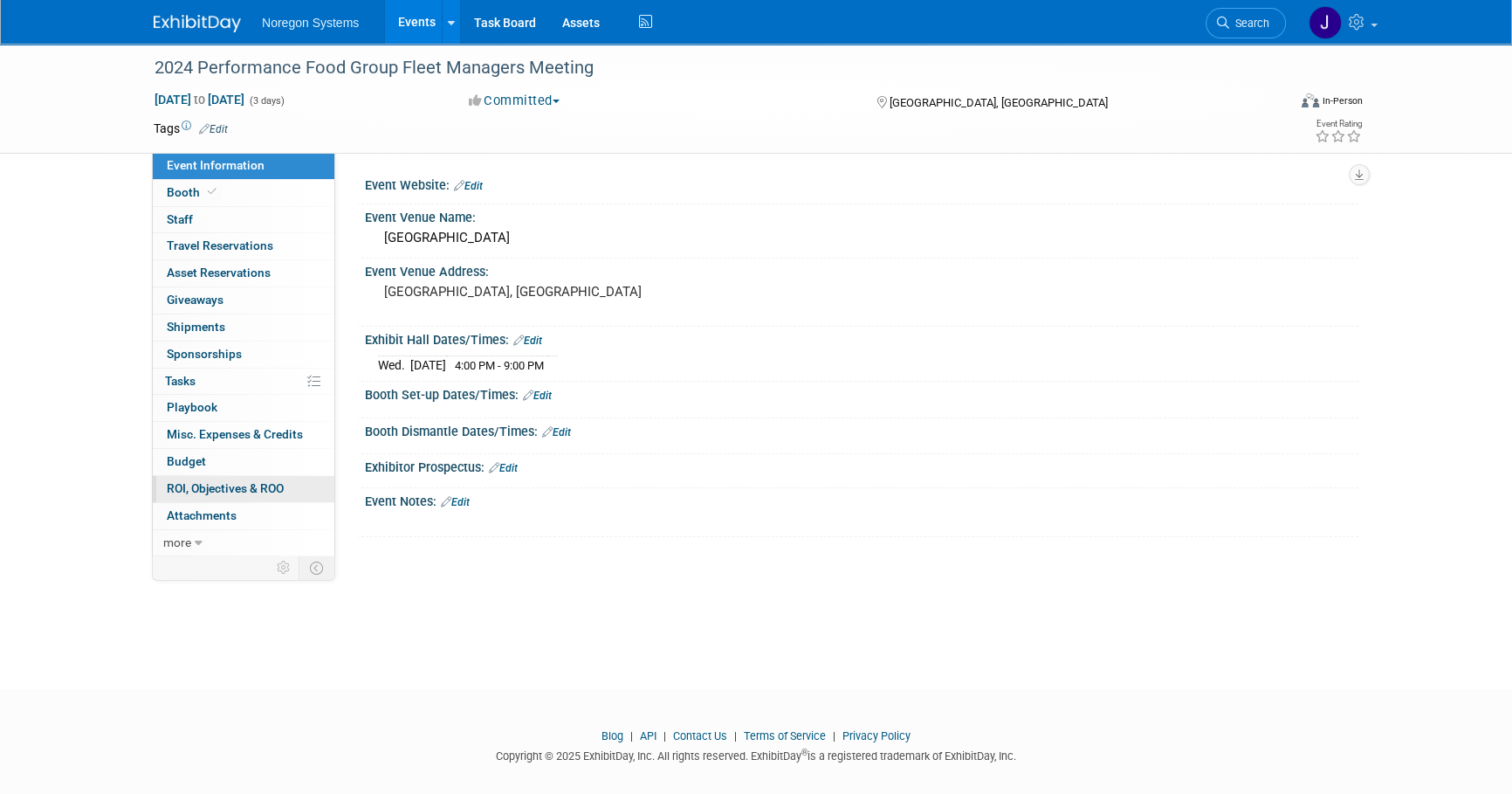
click at [263, 489] on span "ROI, Objectives & ROO 0" at bounding box center [224, 487] width 117 height 14
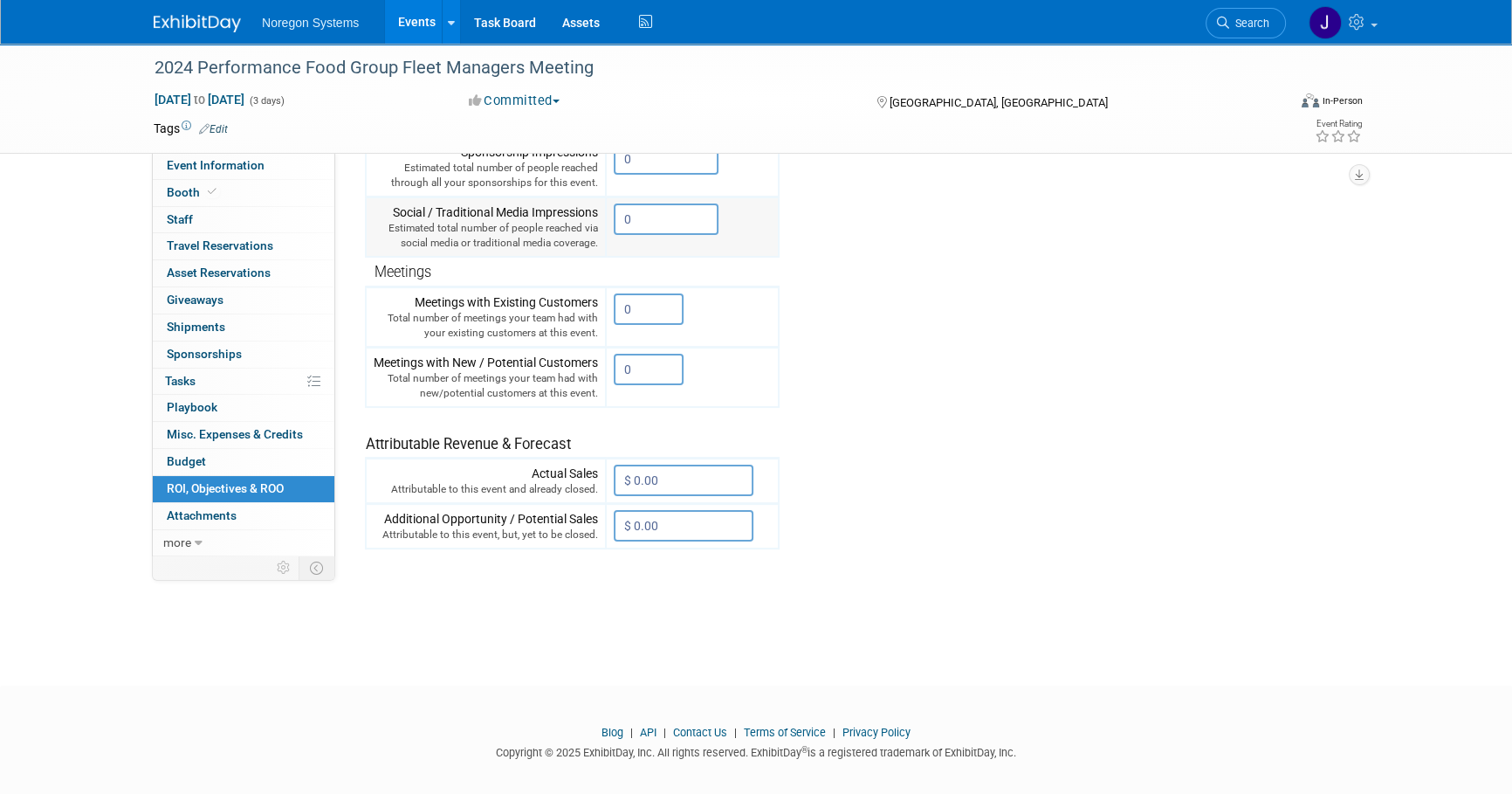
scroll to position [424, 0]
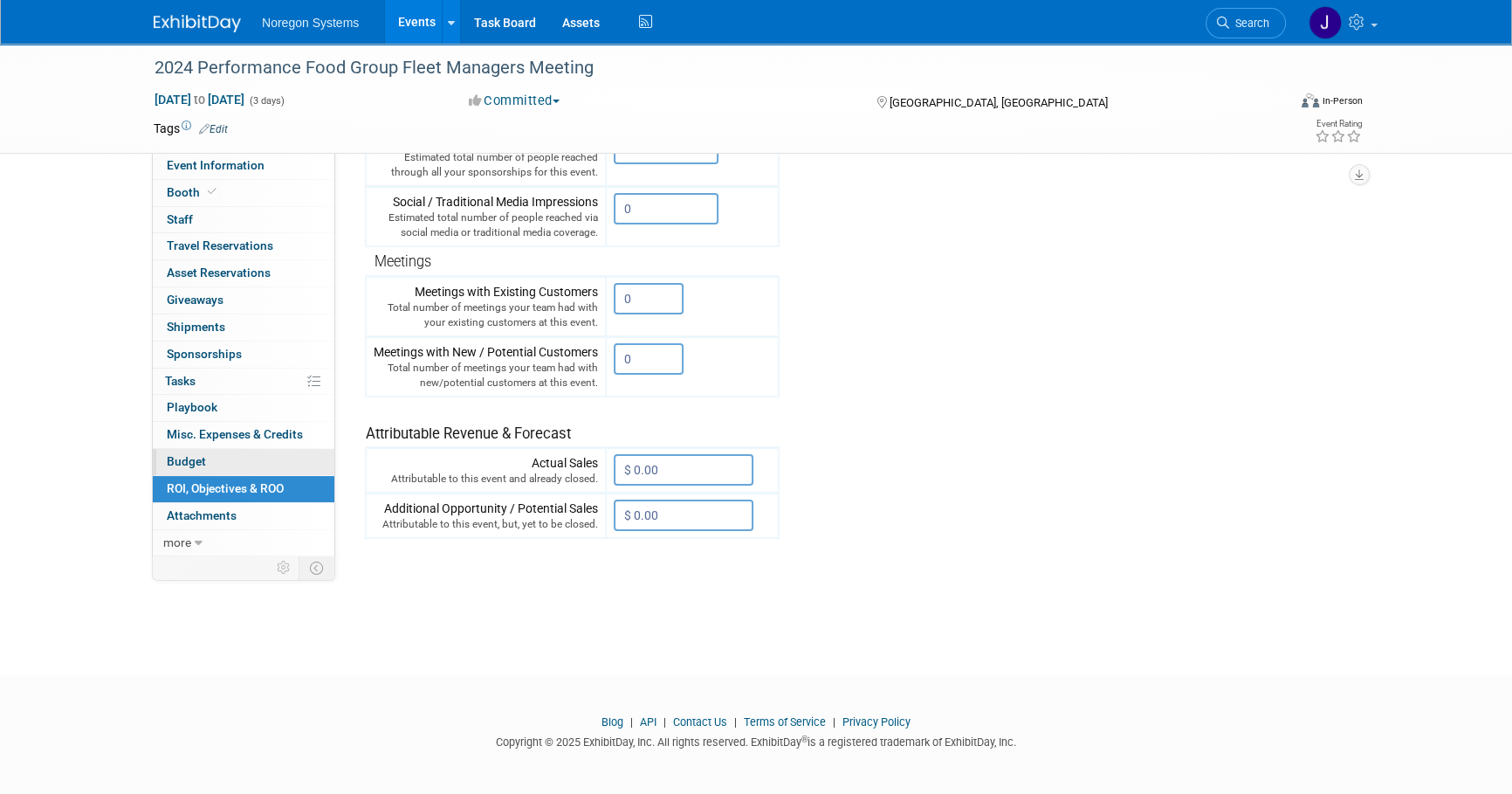
click at [252, 452] on link "Budget" at bounding box center [243, 462] width 182 height 26
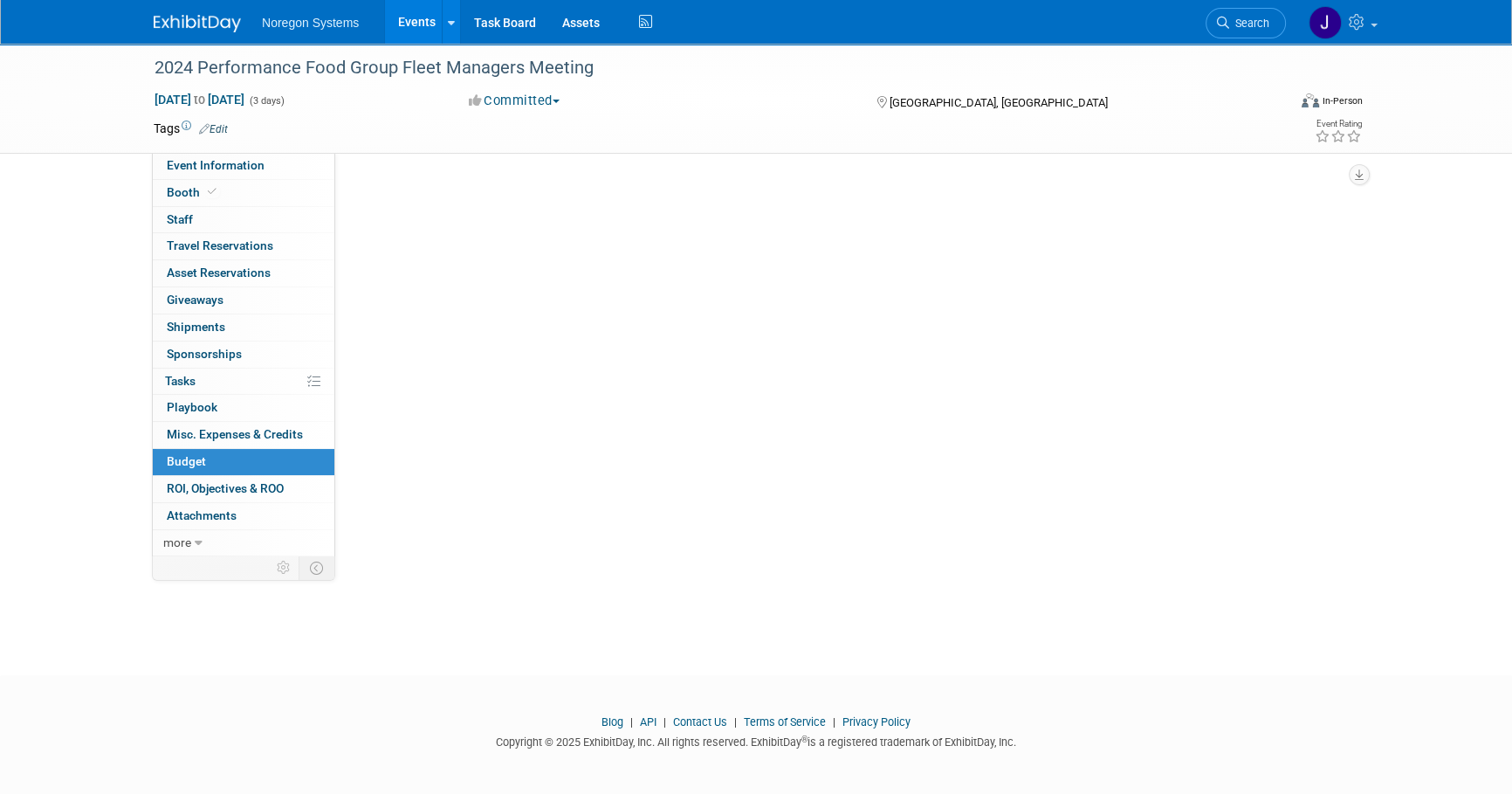
scroll to position [0, 0]
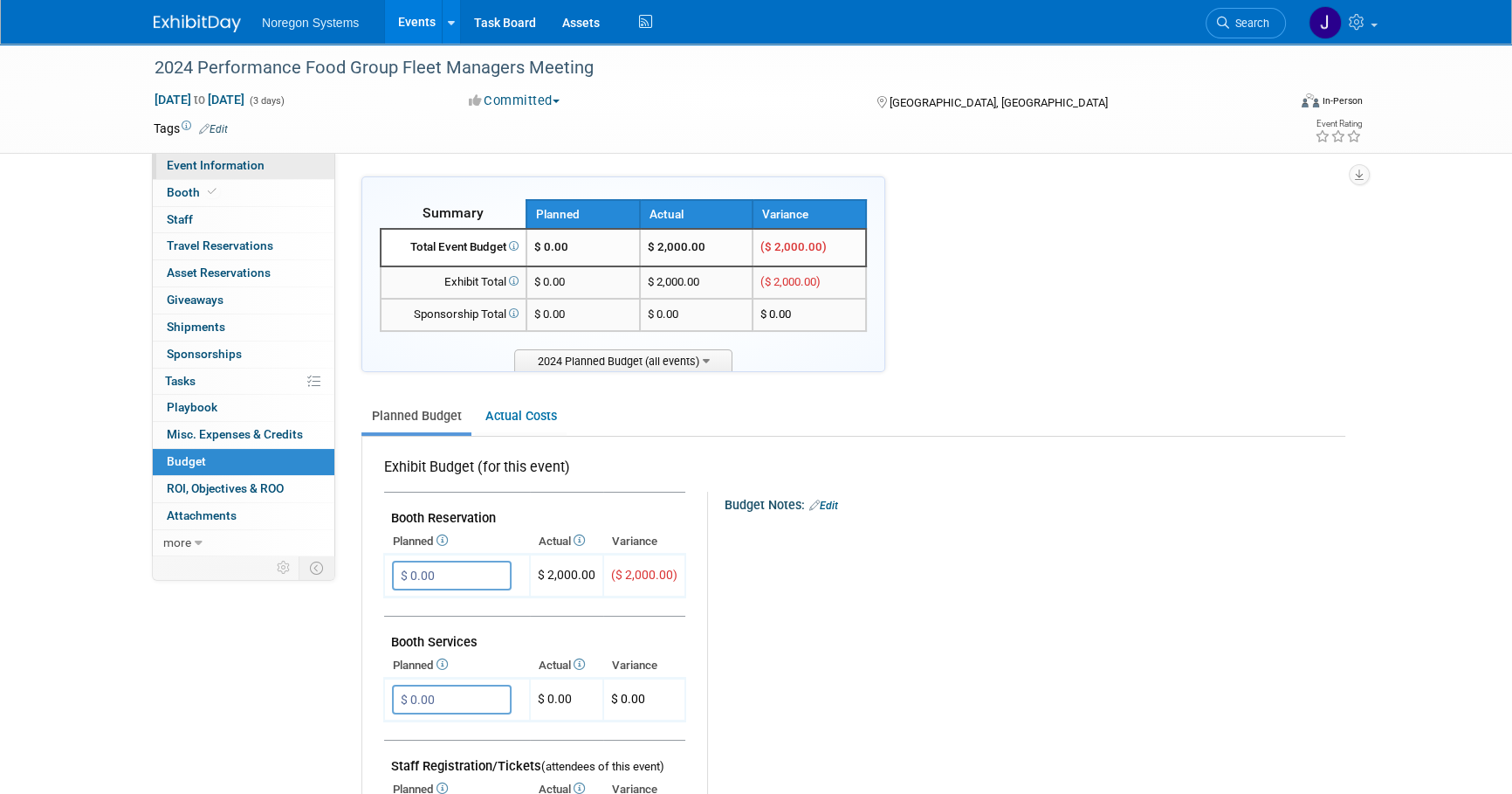
click at [236, 163] on span "Event Information" at bounding box center [215, 165] width 98 height 14
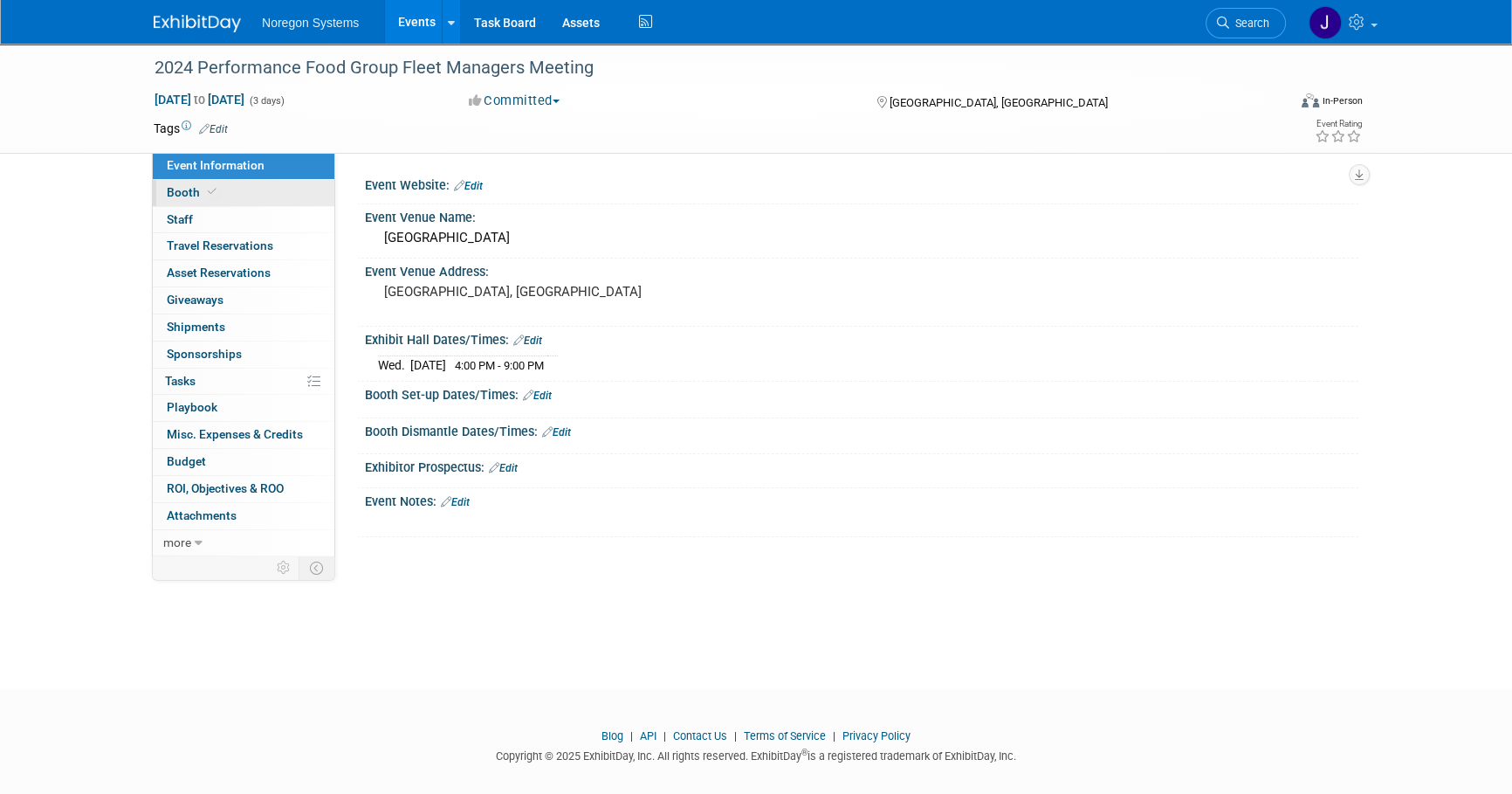
click at [259, 190] on link "Booth" at bounding box center [243, 193] width 182 height 26
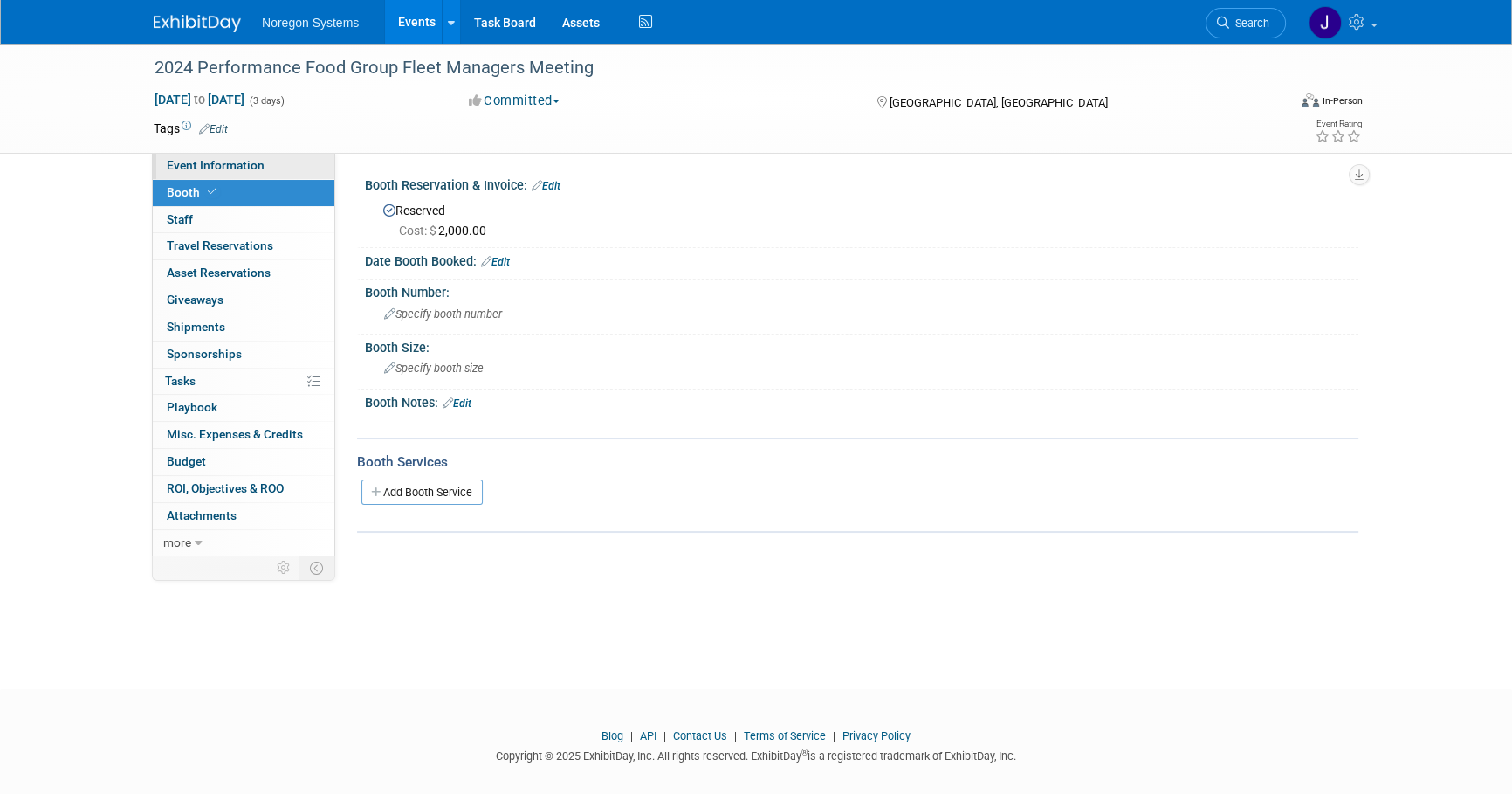
click at [327, 161] on link "Event Information" at bounding box center [243, 166] width 182 height 26
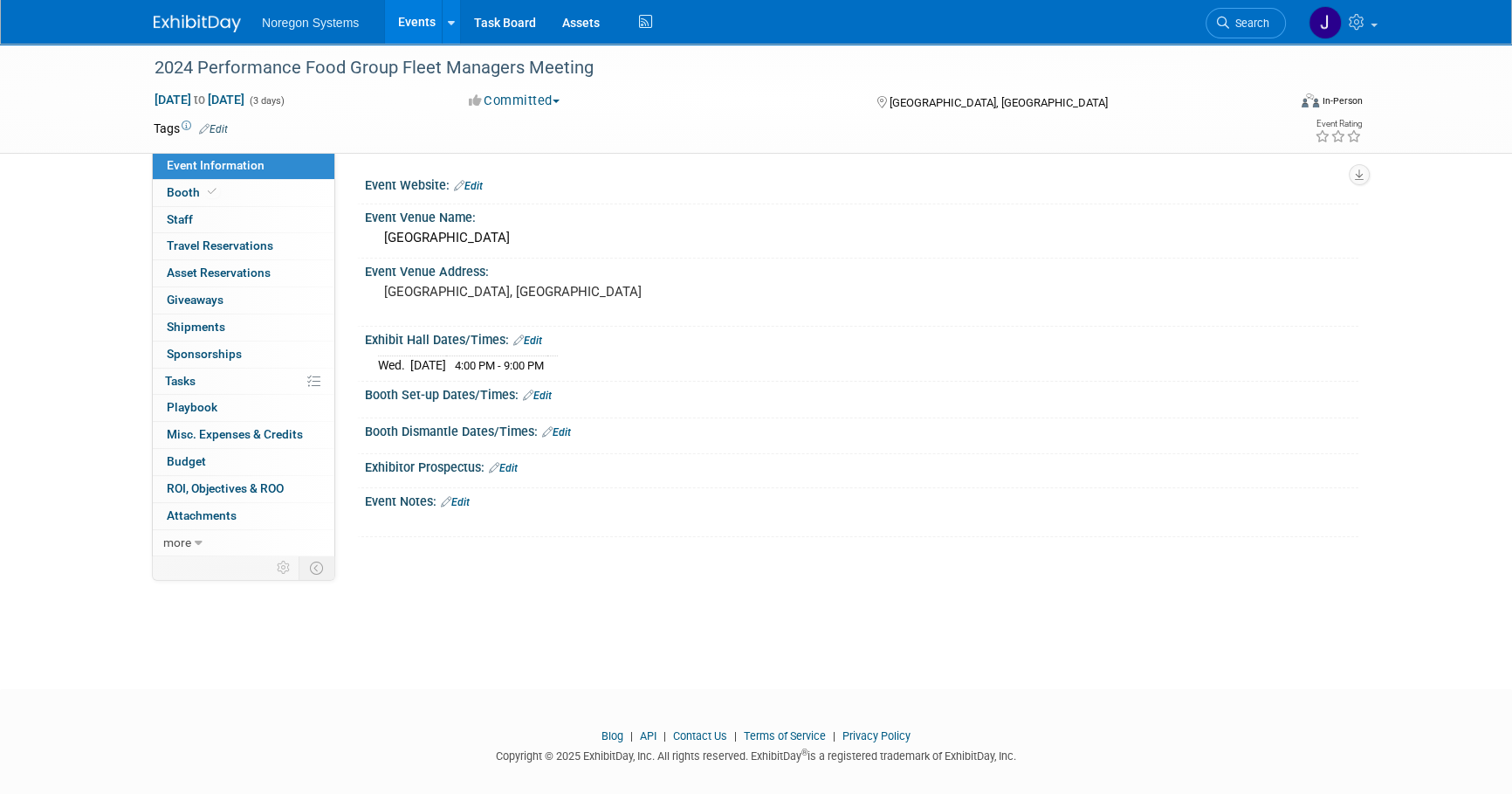
click at [206, 22] on img at bounding box center [197, 23] width 87 height 17
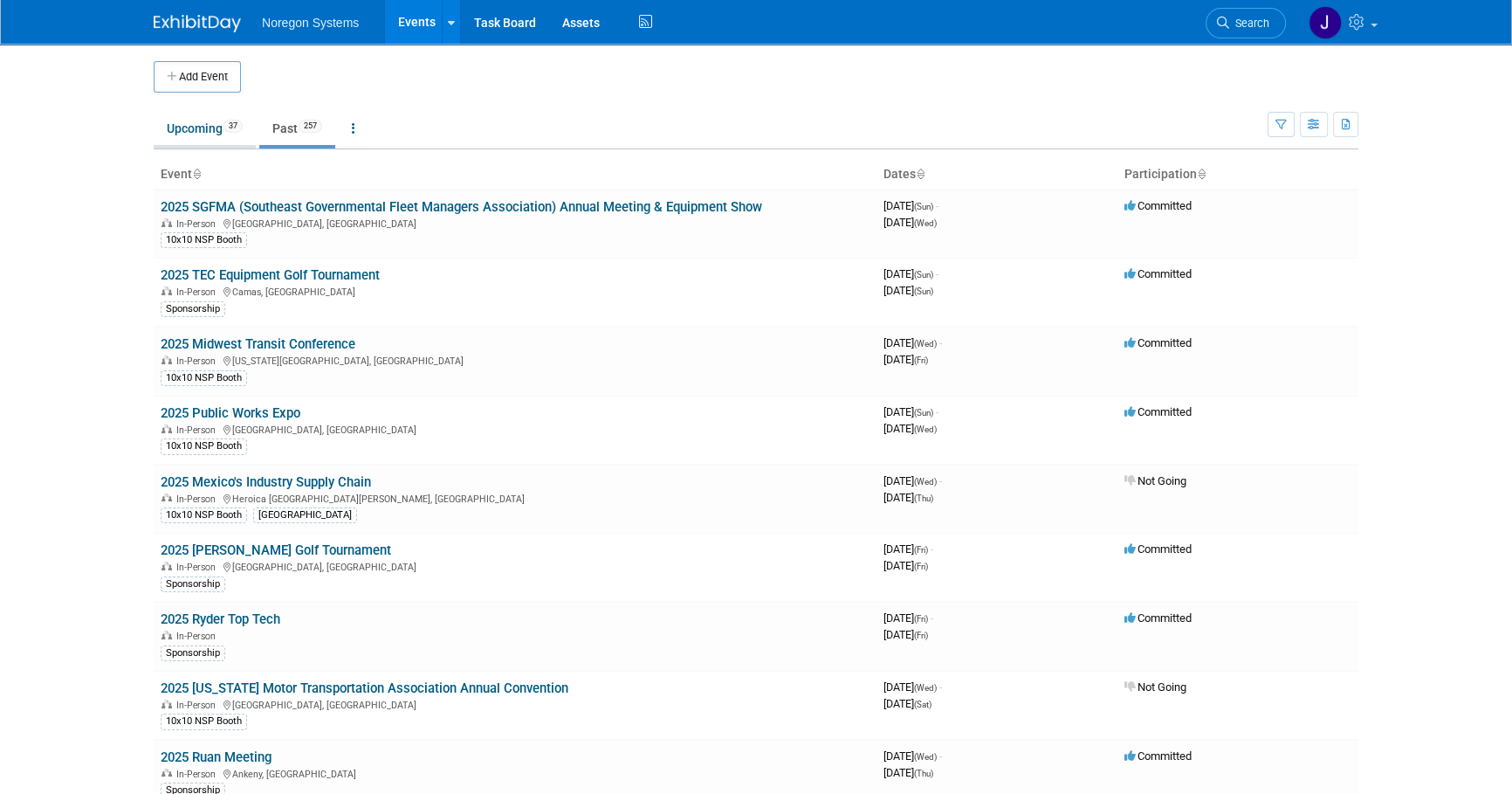
click at [195, 139] on link "Upcoming 37" at bounding box center [204, 128] width 102 height 33
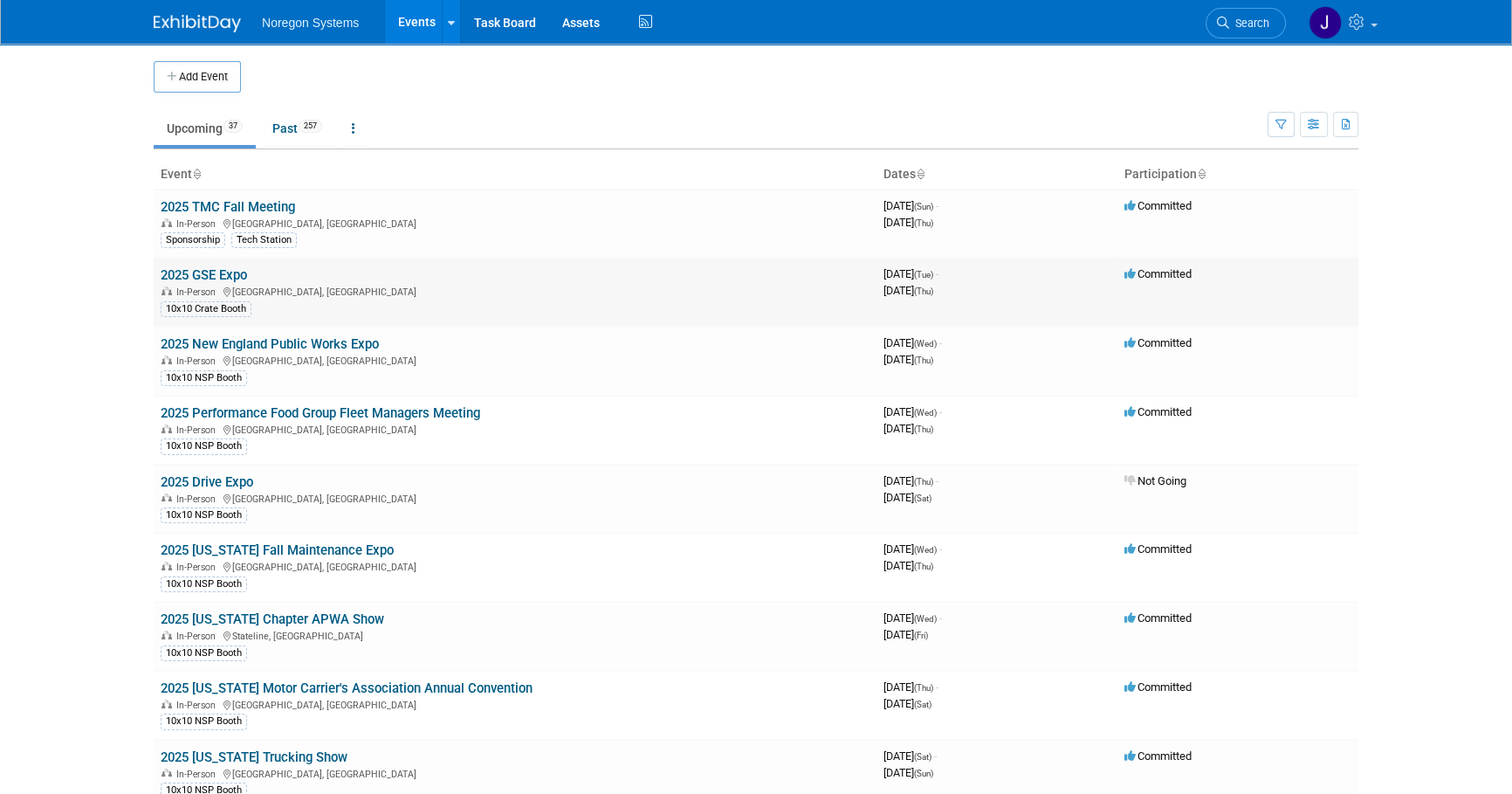
drag, startPoint x: 219, startPoint y: 271, endPoint x: 714, endPoint y: 392, distance: 509.6
click at [219, 272] on link "2025 GSE Expo" at bounding box center [203, 274] width 86 height 15
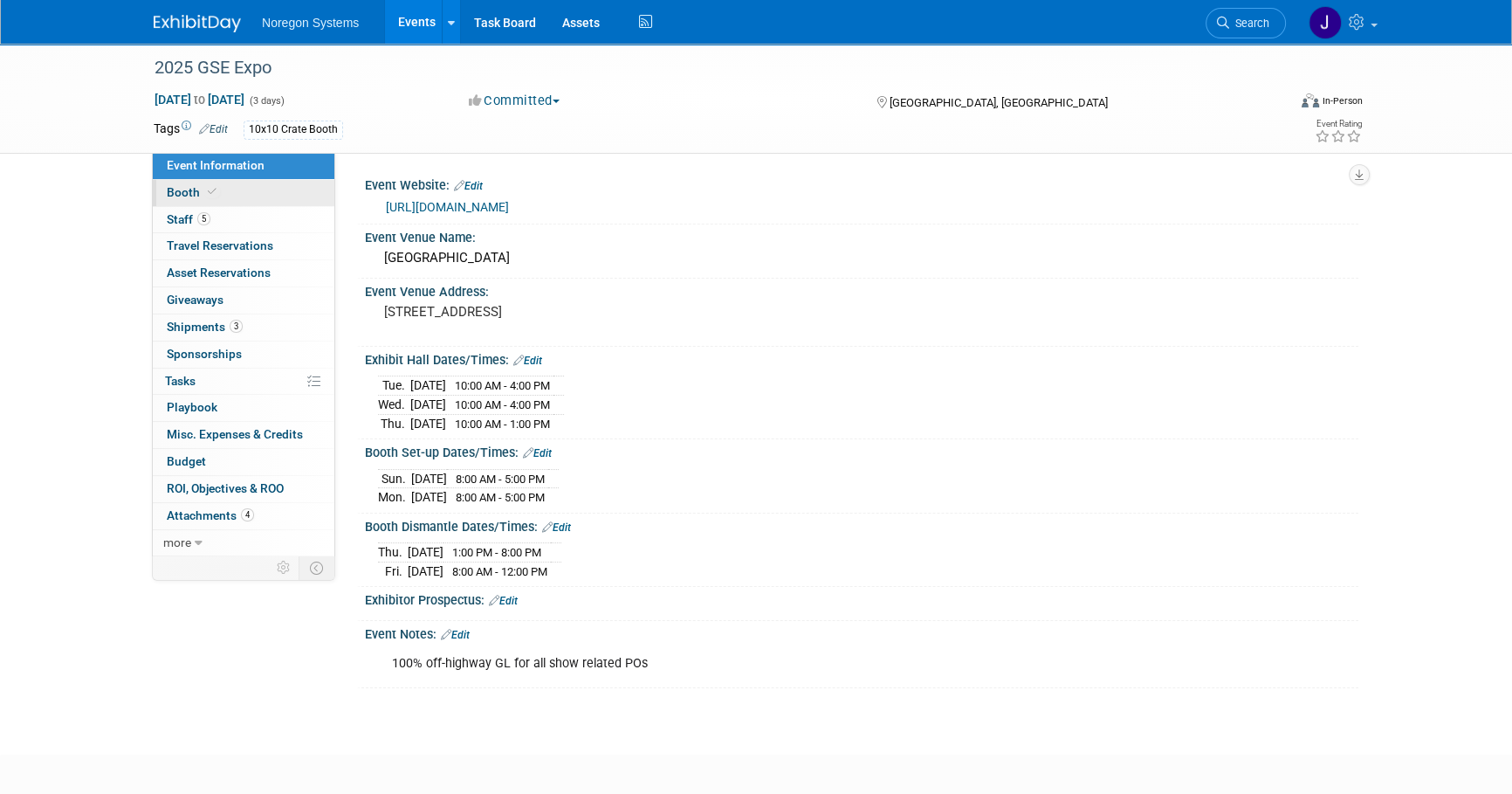
click at [271, 191] on link "Booth" at bounding box center [243, 193] width 182 height 26
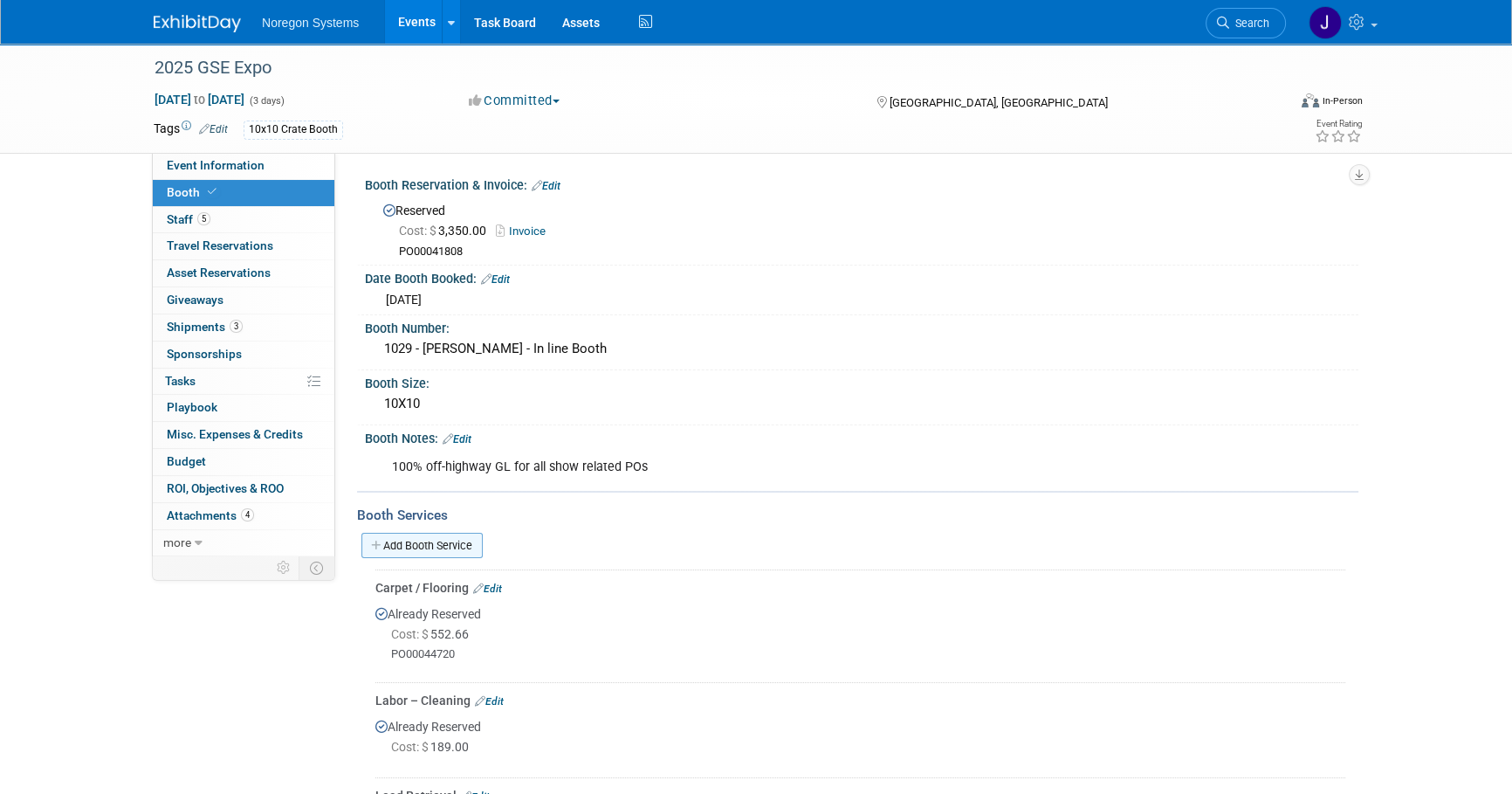
drag, startPoint x: 435, startPoint y: 543, endPoint x: 597, endPoint y: 558, distance: 162.7
click at [435, 543] on link "Add Booth Service" at bounding box center [422, 545] width 121 height 25
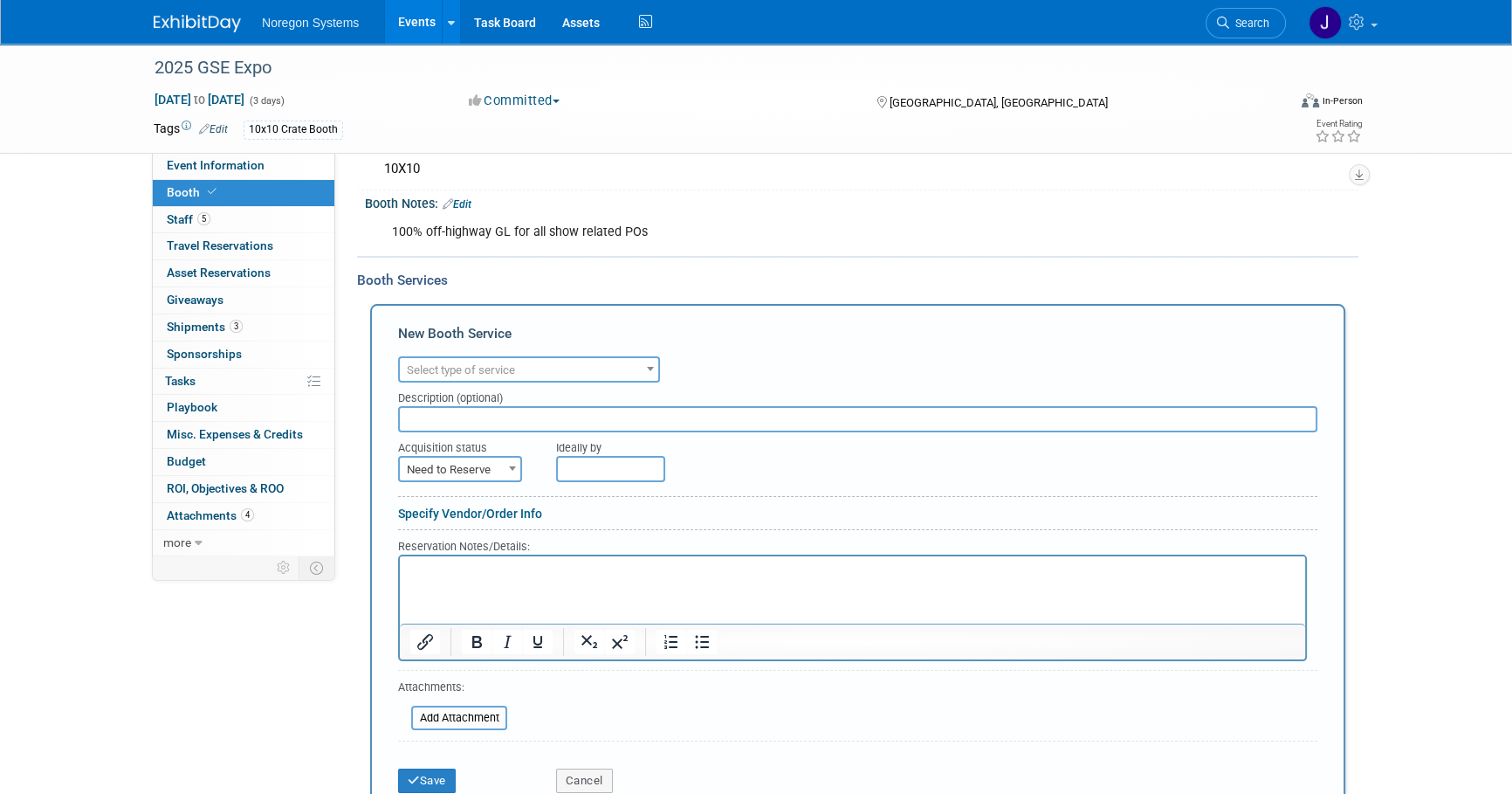
scroll to position [237, 0]
click at [583, 360] on span "Select type of service" at bounding box center [529, 368] width 259 height 24
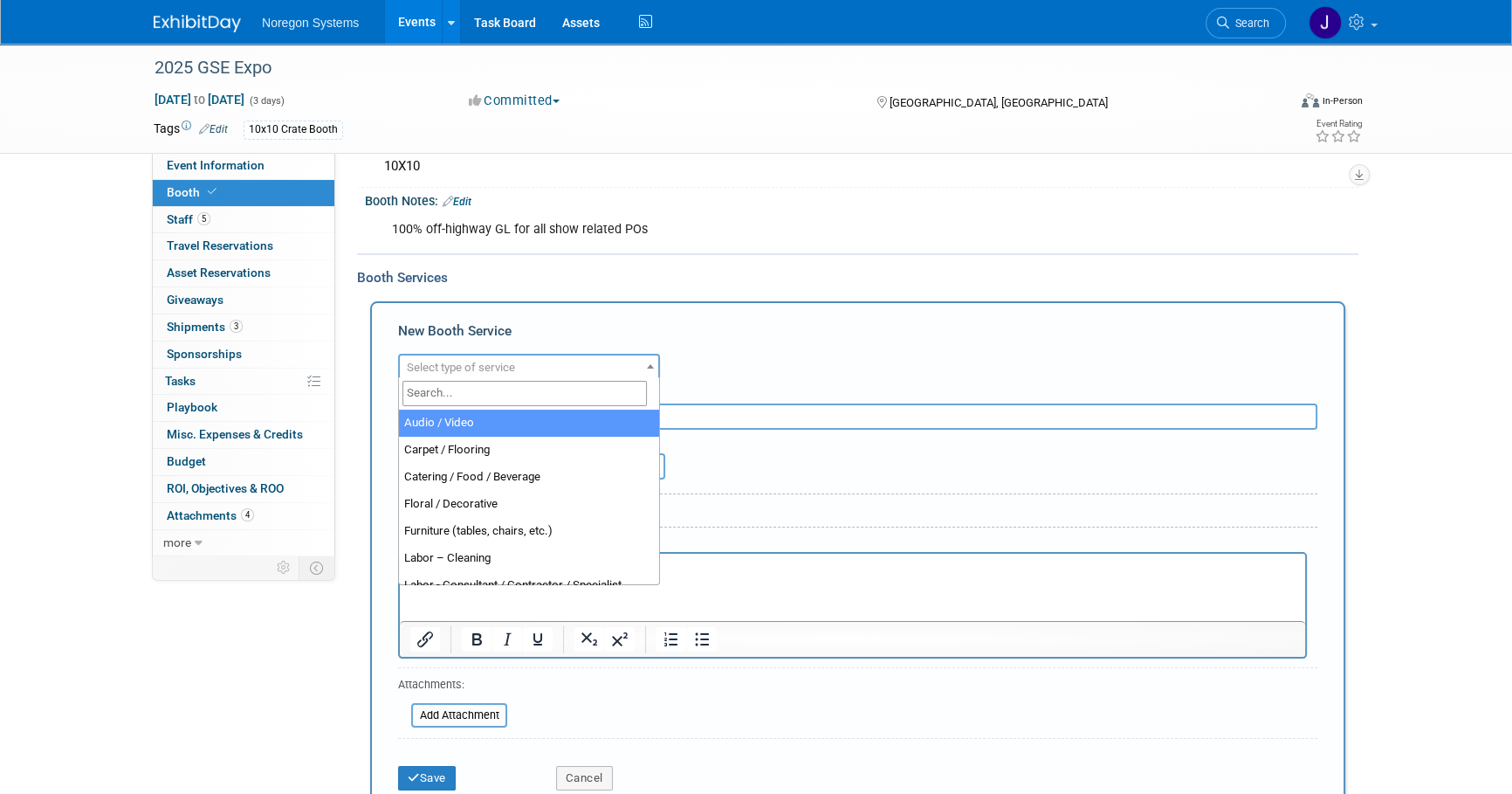
click at [775, 350] on div "Audio / Video Carpet / Flooring Catering / Food / Beverage Floral / Decorative …" at bounding box center [858, 365] width 919 height 31
click at [621, 366] on span "Select type of service" at bounding box center [529, 368] width 259 height 24
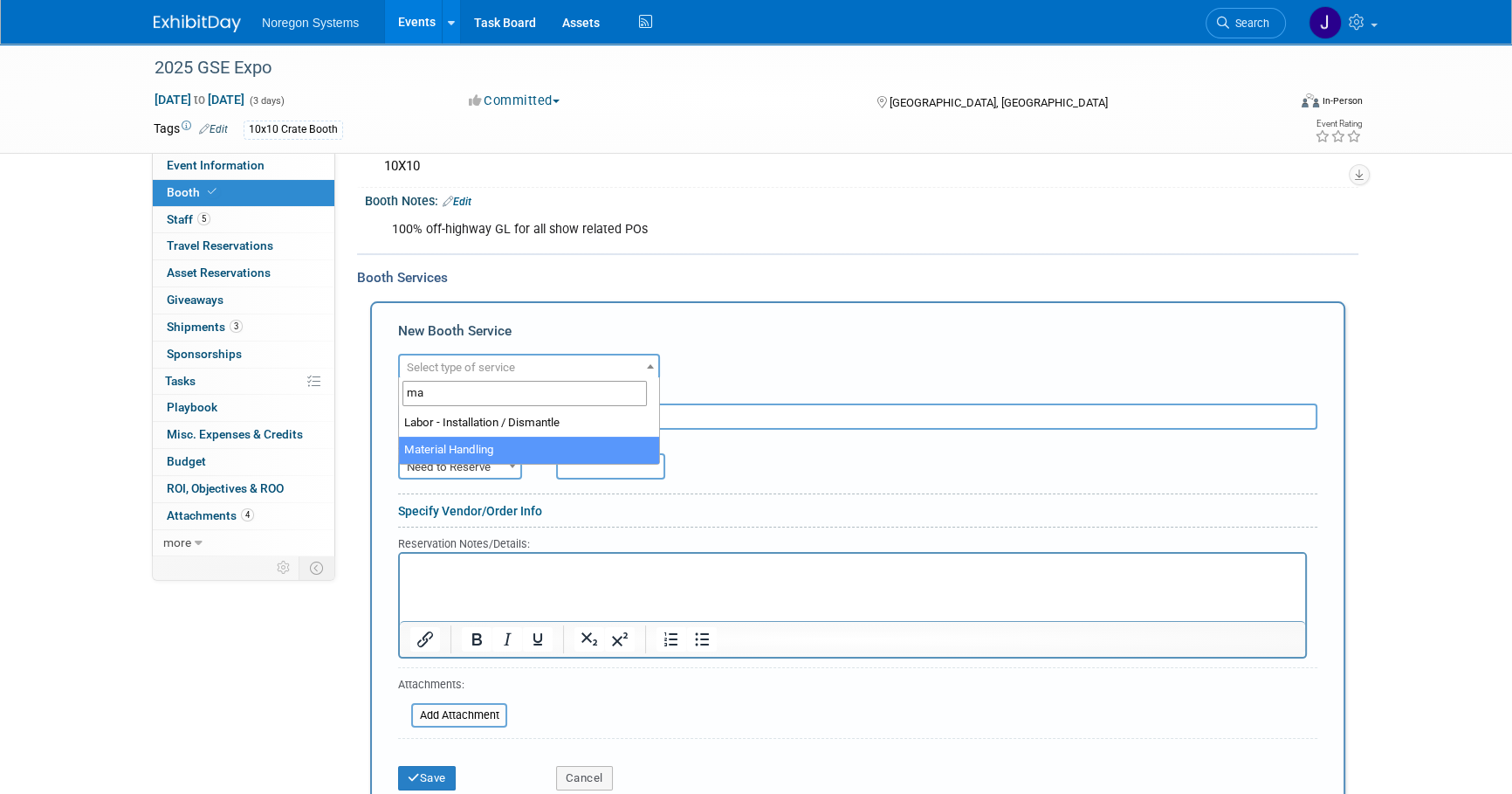
type input "ma"
select select "10"
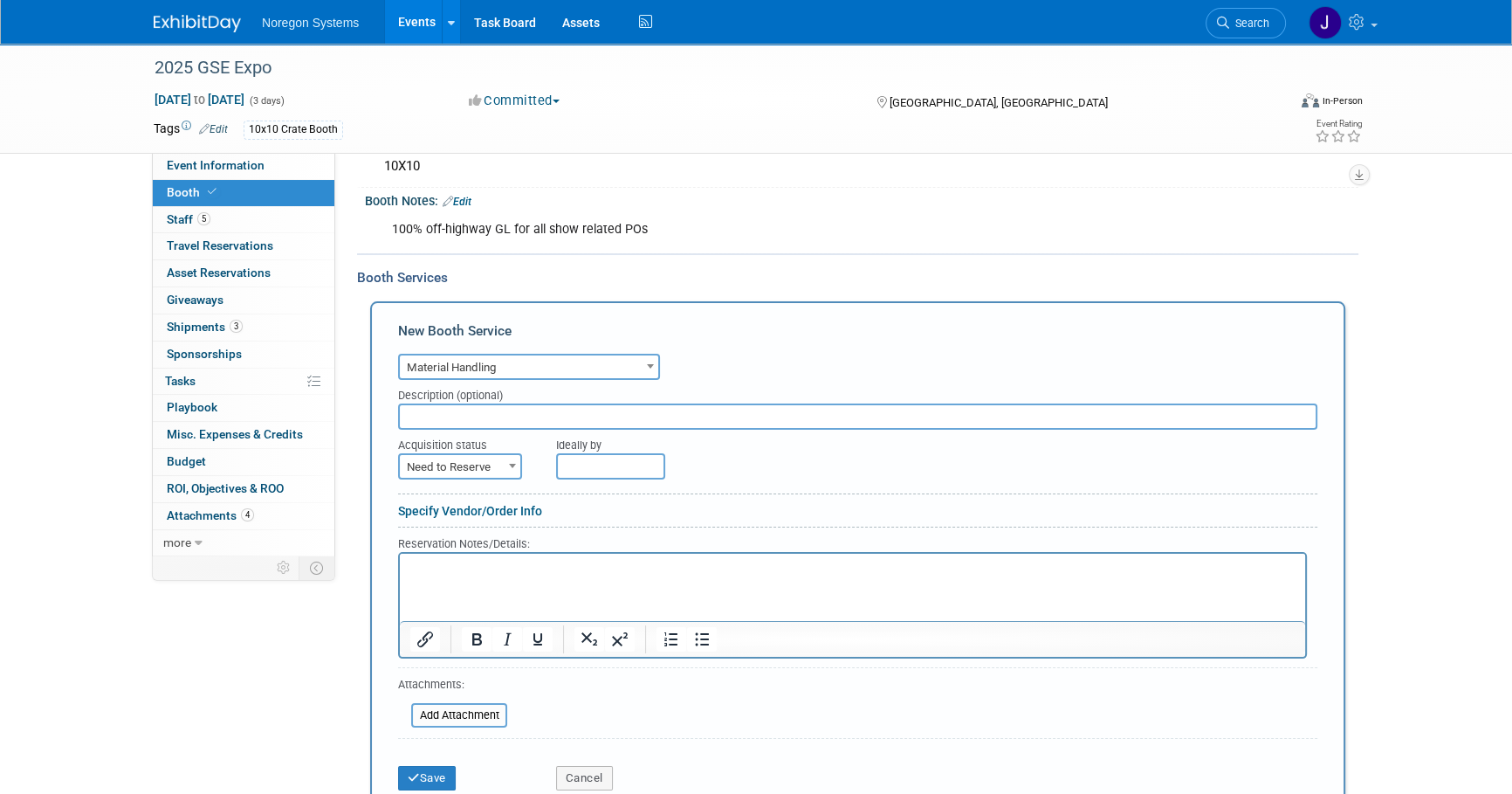
click at [481, 470] on span "Need to Reserve" at bounding box center [460, 467] width 120 height 24
click at [480, 454] on span "Need to Reserve" at bounding box center [460, 466] width 124 height 26
select select "2"
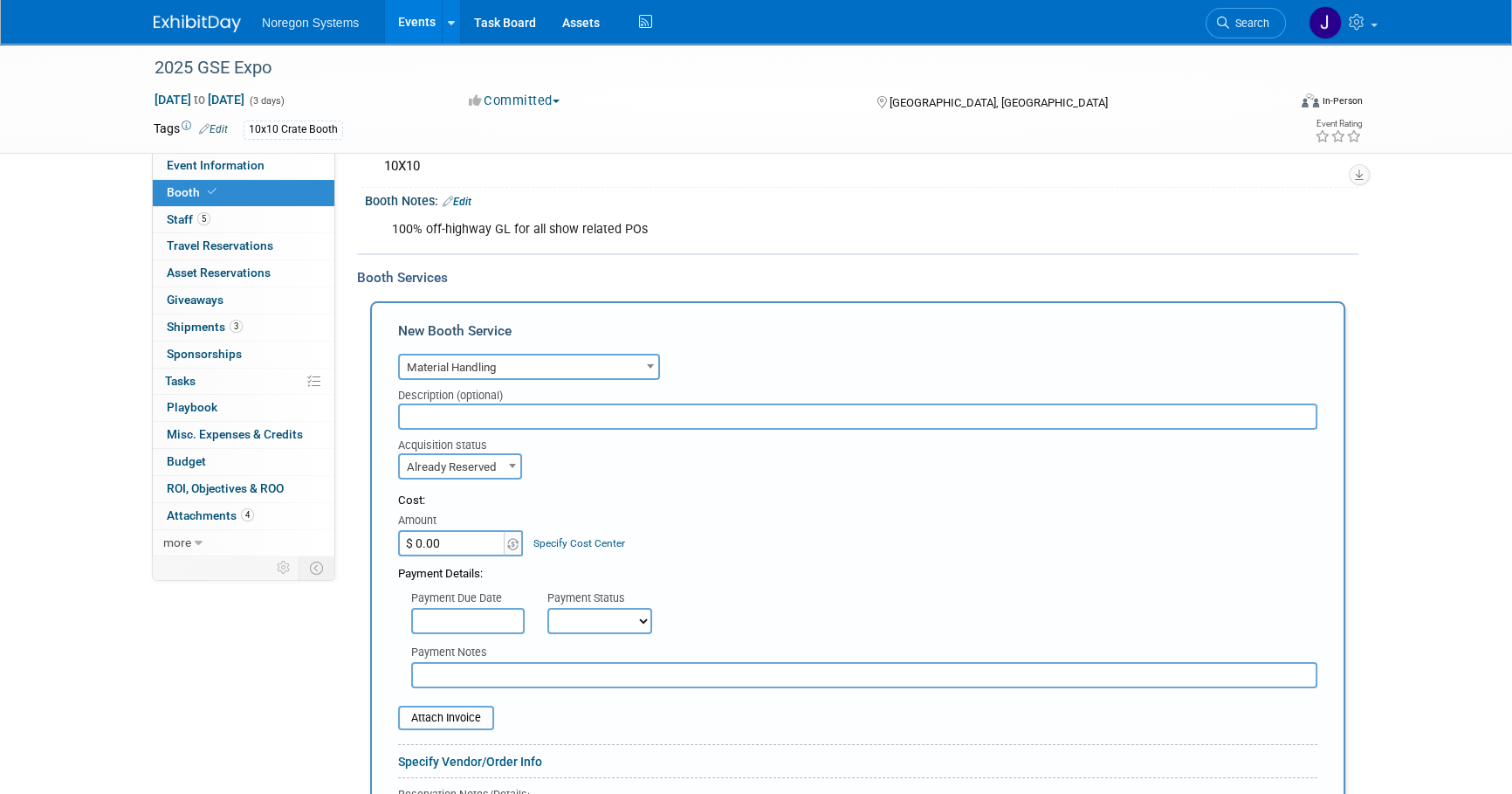
click at [456, 544] on input "$ 0.00" at bounding box center [452, 543] width 109 height 26
type input "$ 1,564.00"
click at [758, 544] on div "Cost: Amount $ 1,564.00 Specify Cost Center Cost Center -- Not Specified --" at bounding box center [858, 524] width 919 height 63
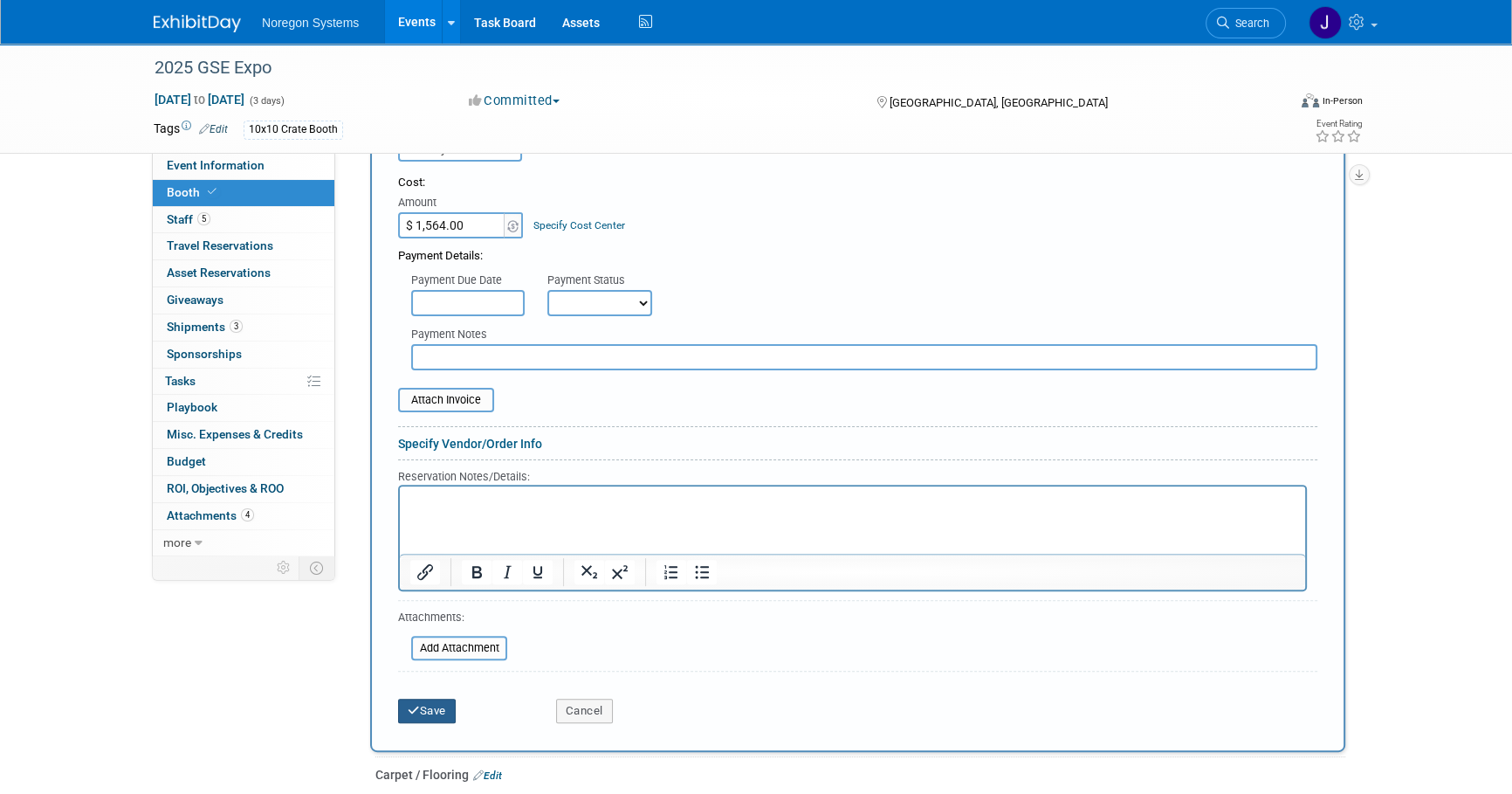
click at [447, 699] on button "Save" at bounding box center [427, 711] width 58 height 24
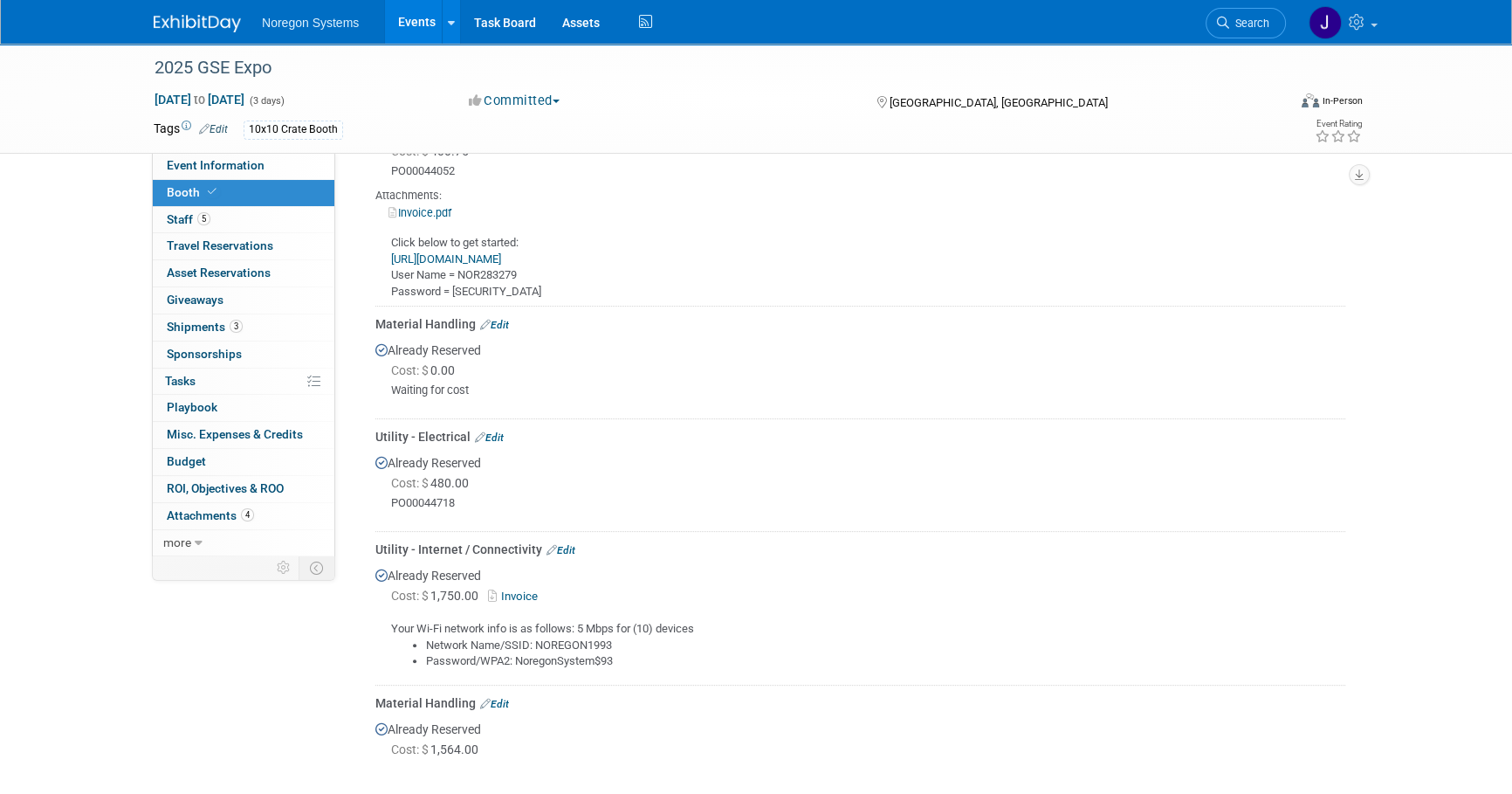
scroll to position [719, 0]
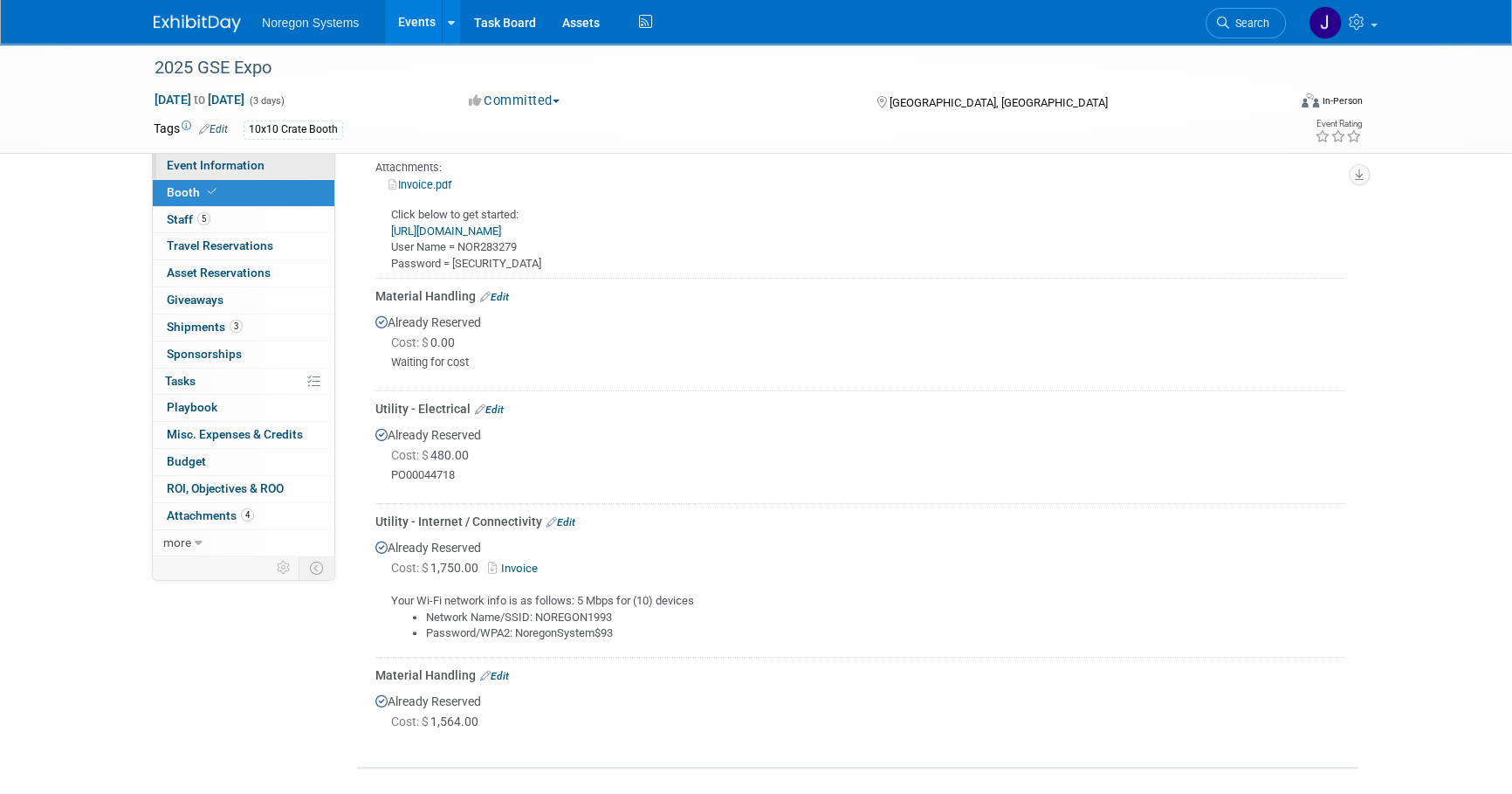
click at [258, 177] on link "Event Information" at bounding box center [243, 166] width 182 height 26
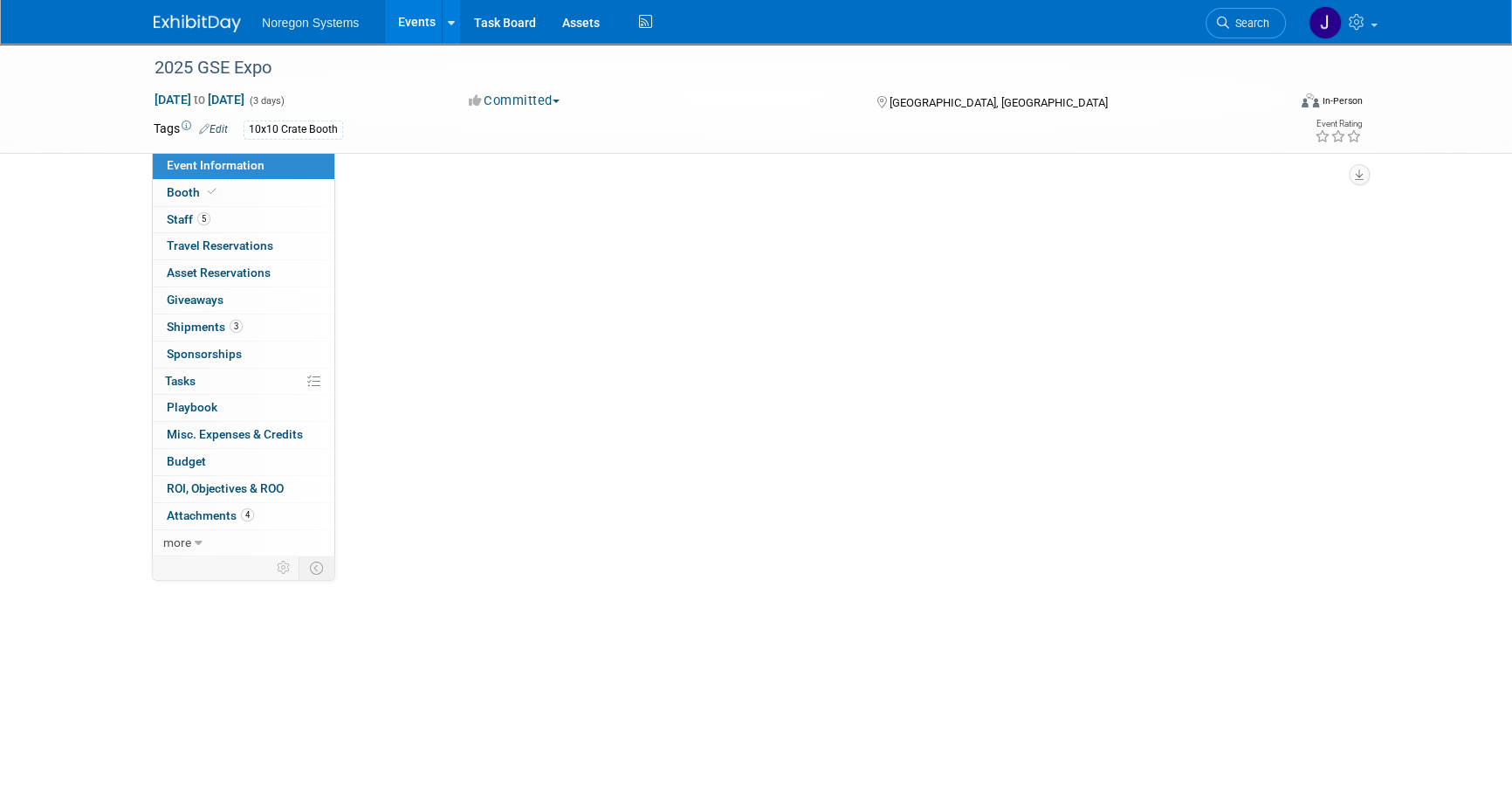
scroll to position [0, 0]
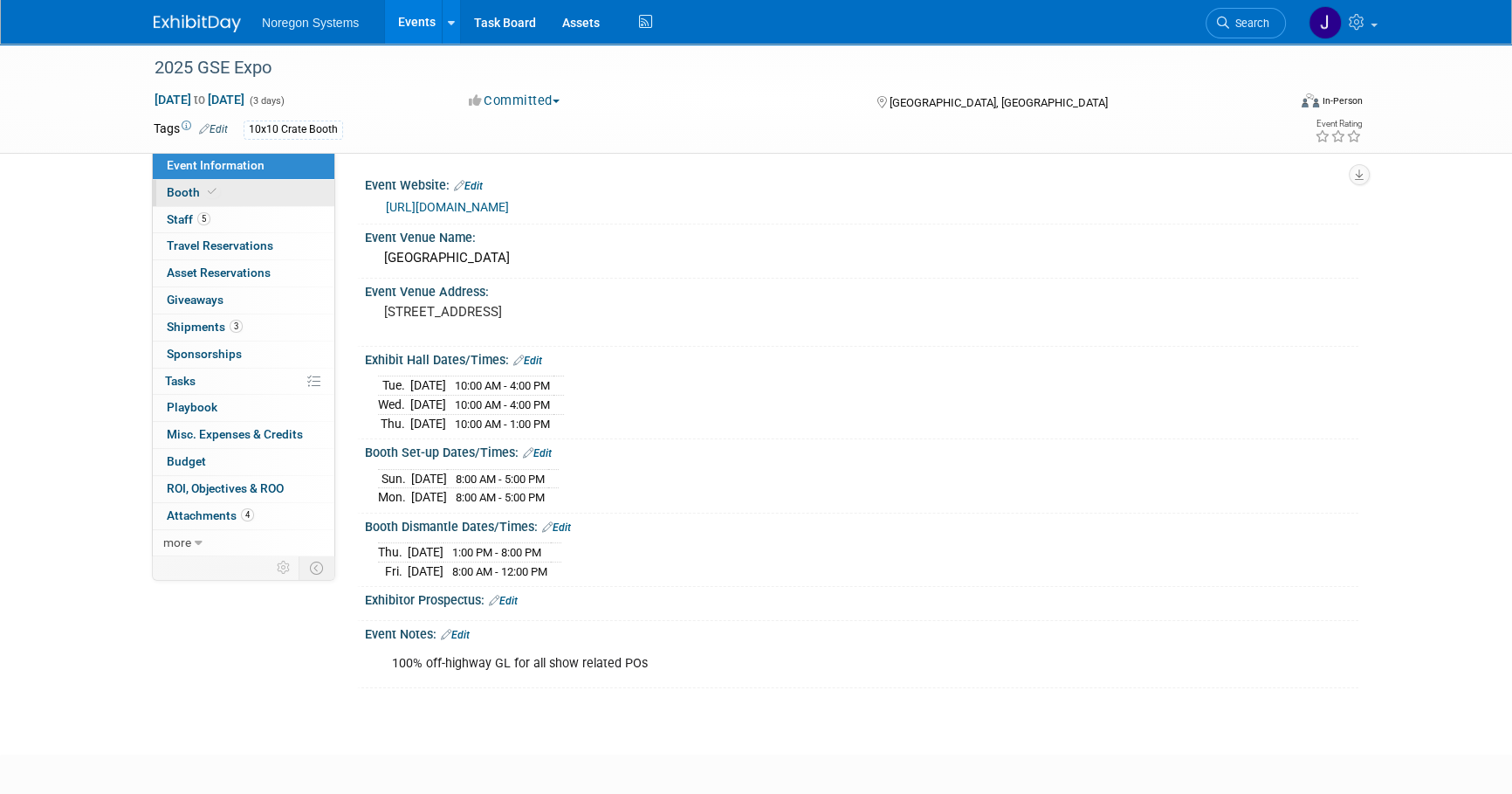
click at [266, 190] on link "Booth" at bounding box center [243, 193] width 182 height 26
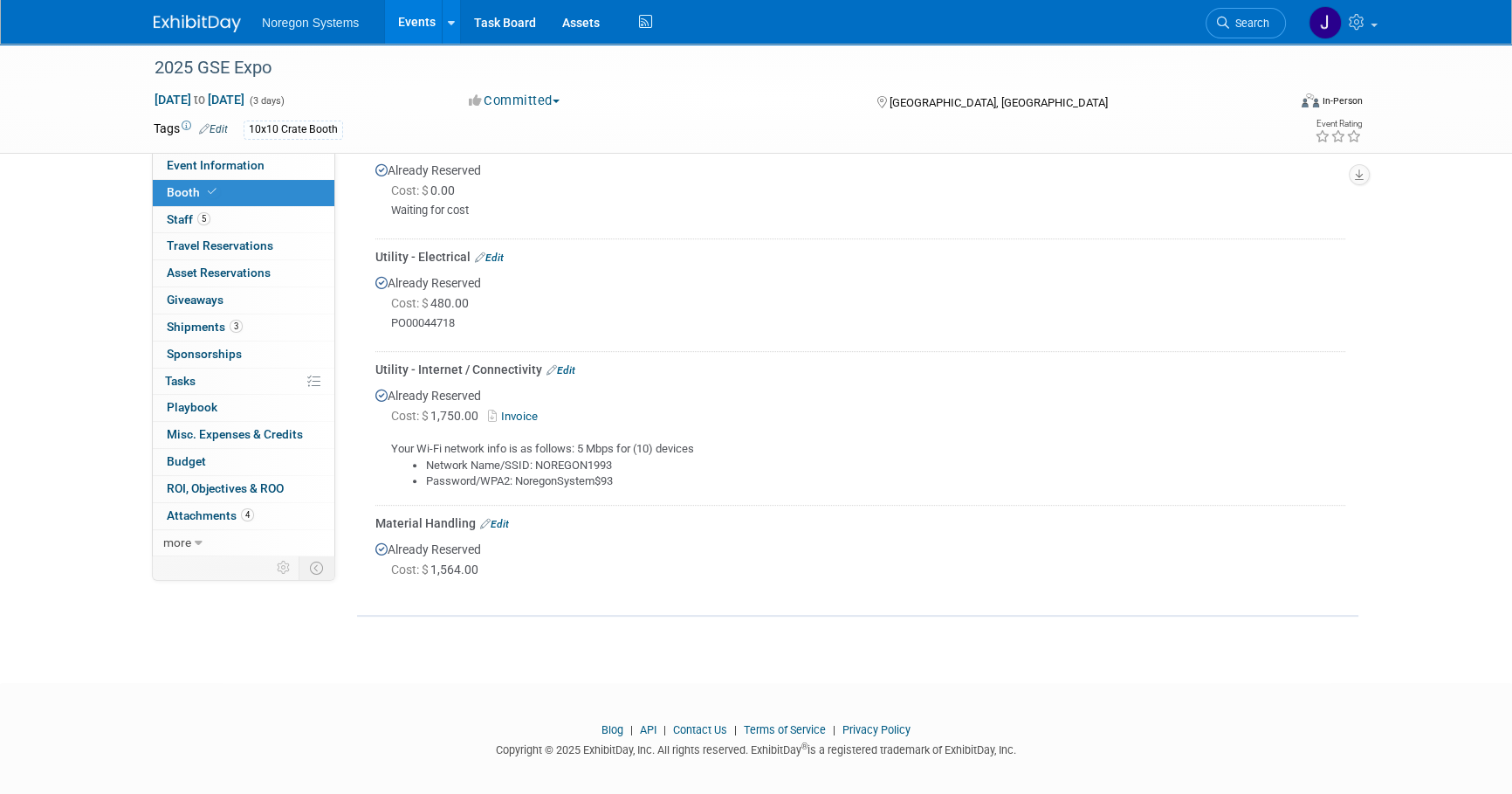
scroll to position [877, 0]
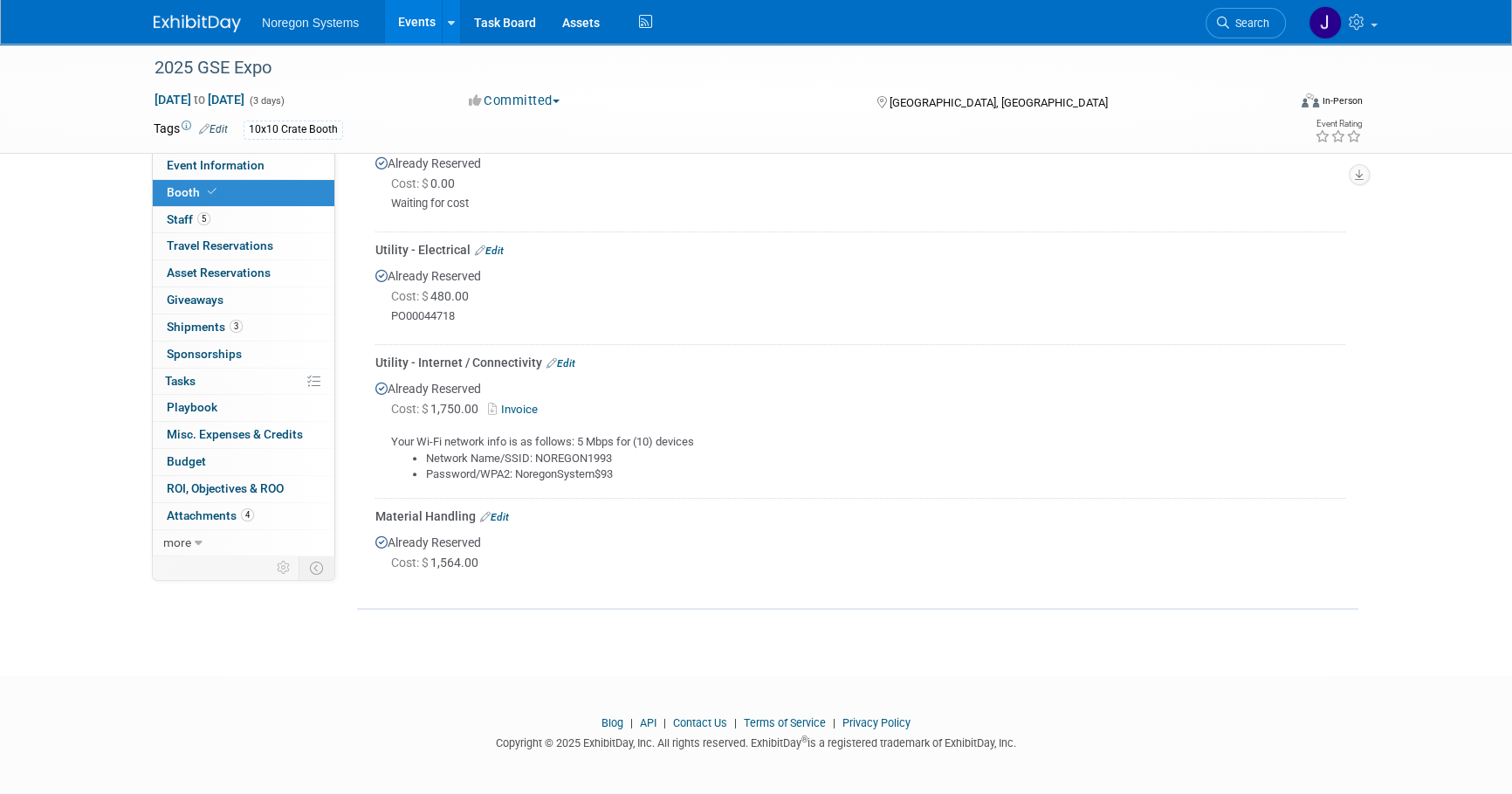
drag, startPoint x: 368, startPoint y: 509, endPoint x: 469, endPoint y: 506, distance: 101.0
click at [469, 506] on div "Carpet / Flooring Edit Already Reserved Cost: $ 552.66" at bounding box center [858, 140] width 1001 height 906
copy div "Material Handling"
drag, startPoint x: 286, startPoint y: 63, endPoint x: 158, endPoint y: 62, distance: 128.0
click at [158, 62] on div "2025 GSE Expo" at bounding box center [704, 68] width 1111 height 32
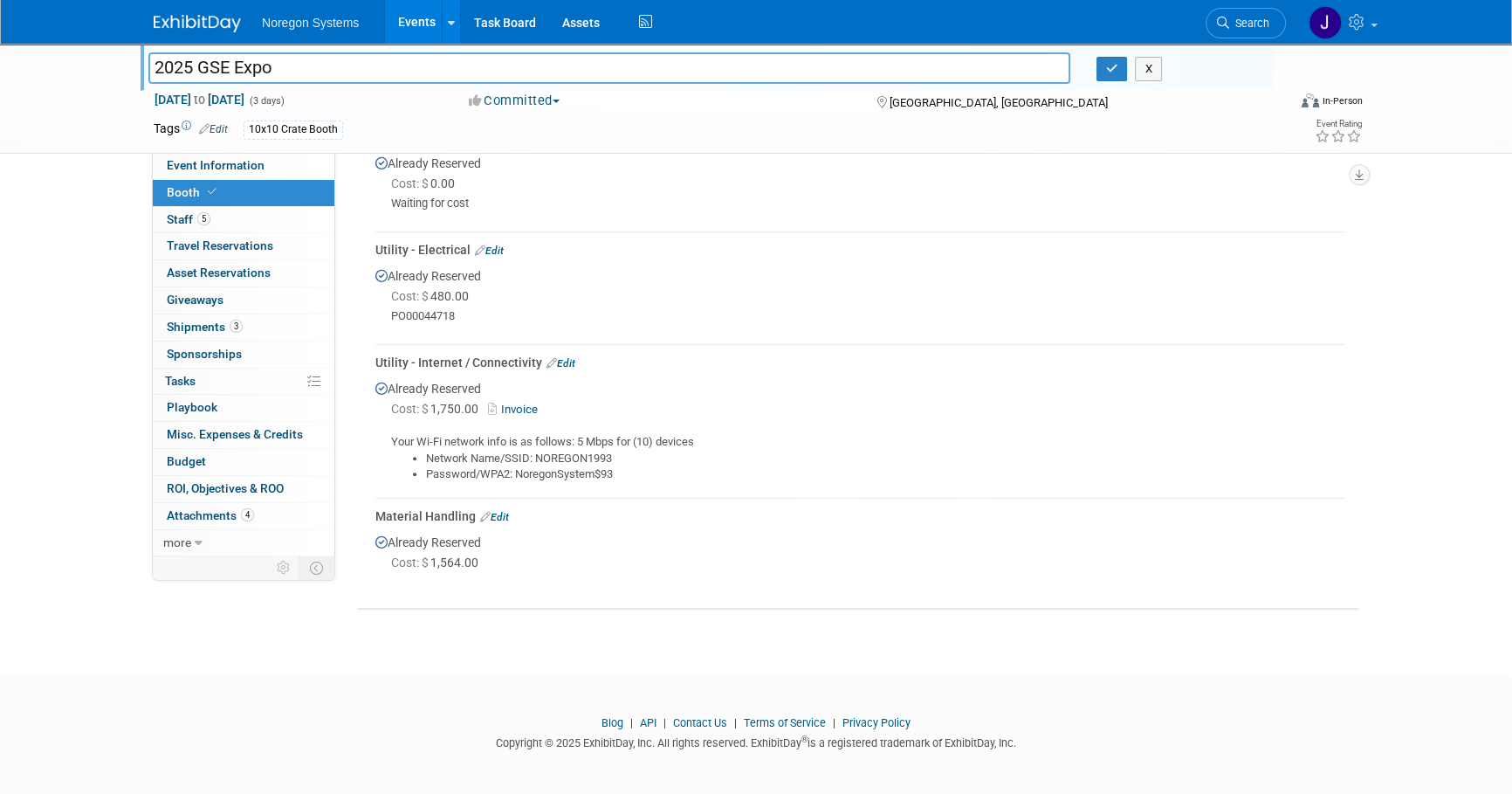
click at [288, 70] on input "2025 GSE Expo" at bounding box center [609, 68] width 922 height 31
drag, startPoint x: 336, startPoint y: 64, endPoint x: 0, endPoint y: 57, distance: 336.1
click at [0, 57] on div "2025 GSE Expo 2025 GSE Expo X Sep 16, 2025 to Sep 18, 2025 (3 days) Sep 16, 202…" at bounding box center [756, 99] width 1512 height 110
drag, startPoint x: 1111, startPoint y: 66, endPoint x: 1124, endPoint y: 64, distance: 13.2
click at [1112, 65] on icon "button" at bounding box center [1112, 68] width 13 height 12
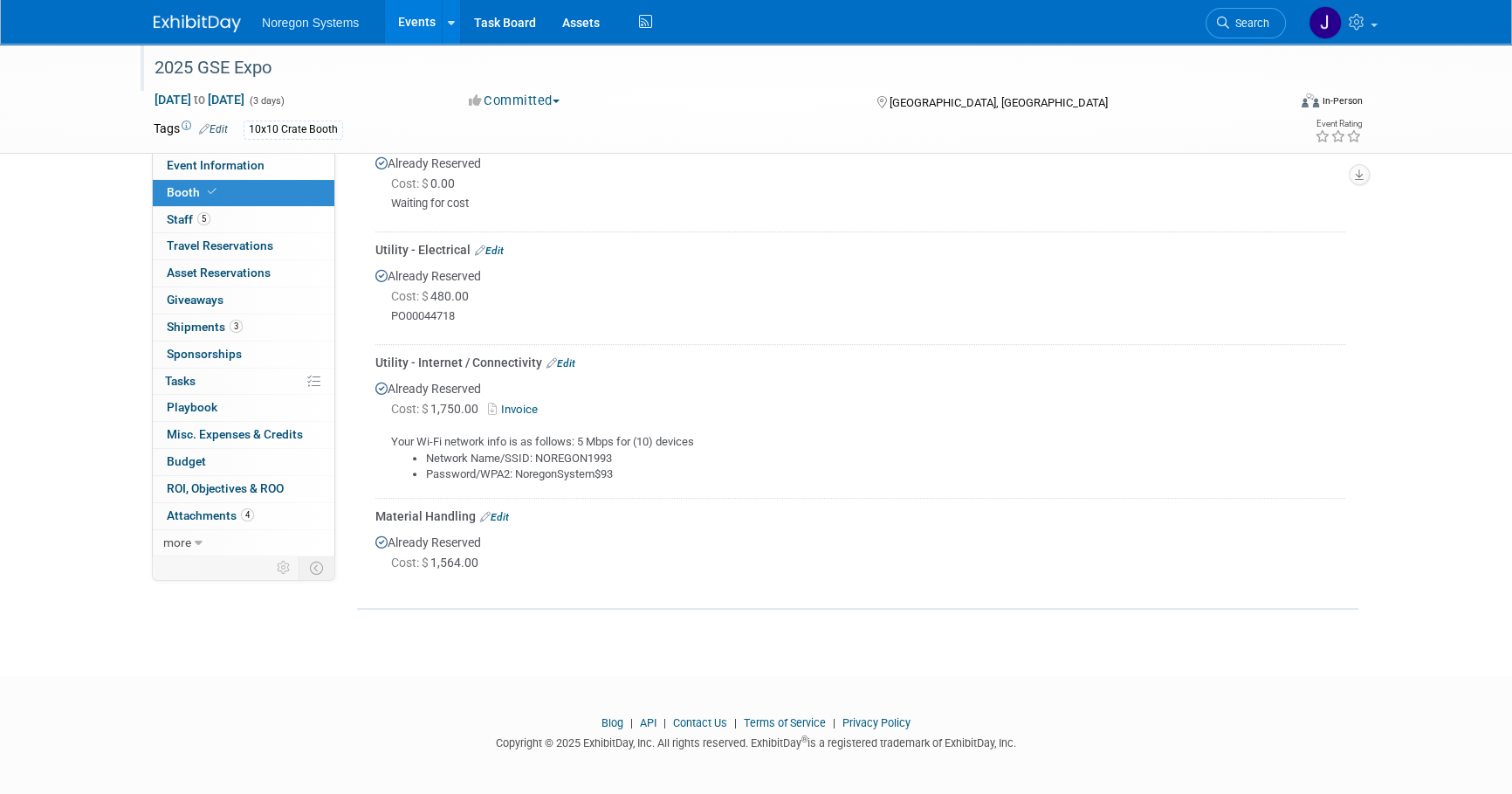
click at [501, 511] on link "Edit" at bounding box center [495, 517] width 29 height 13
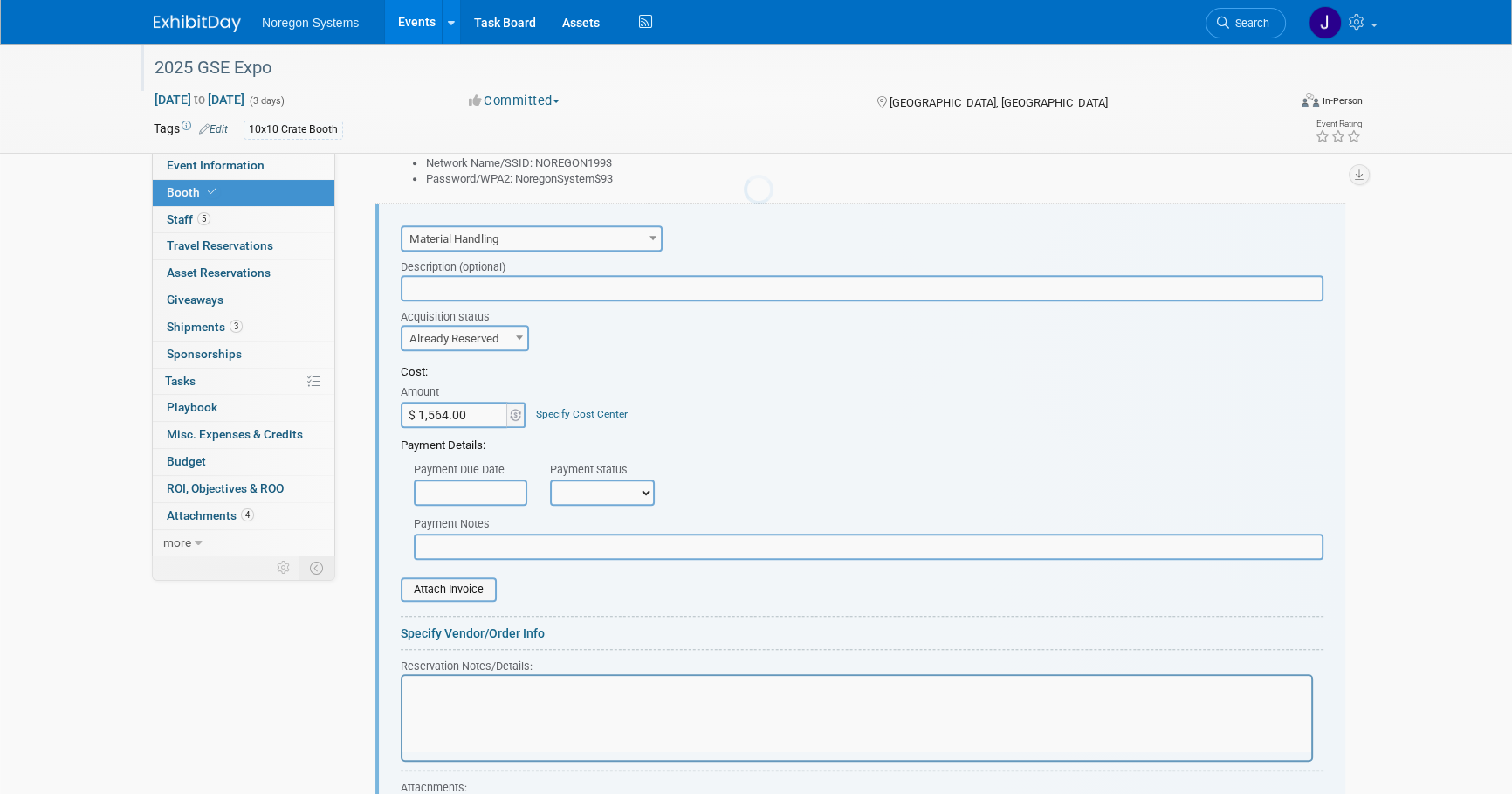
scroll to position [0, 0]
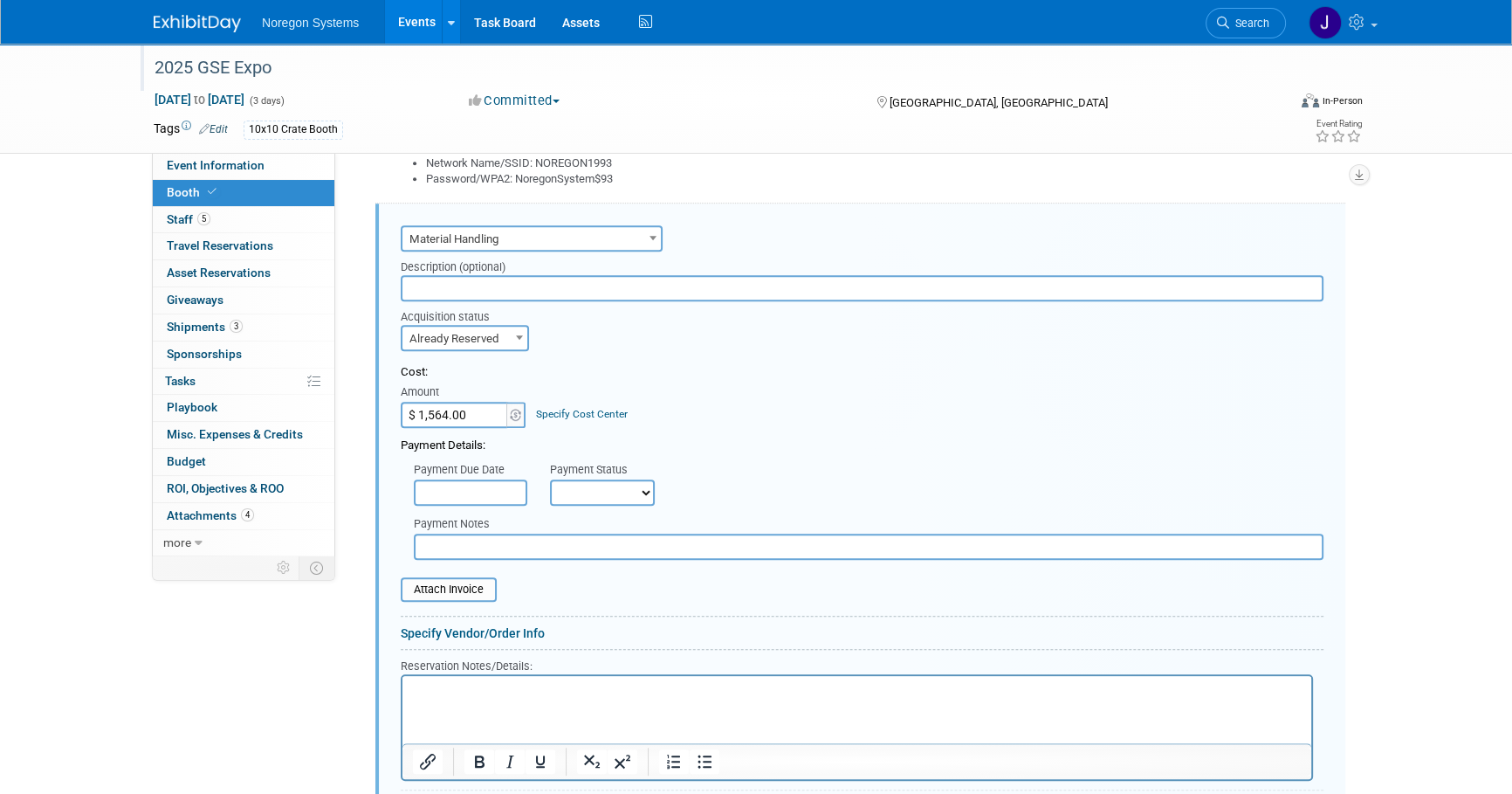
click at [477, 540] on input "text" at bounding box center [868, 546] width 909 height 26
paste input "PO00046299"
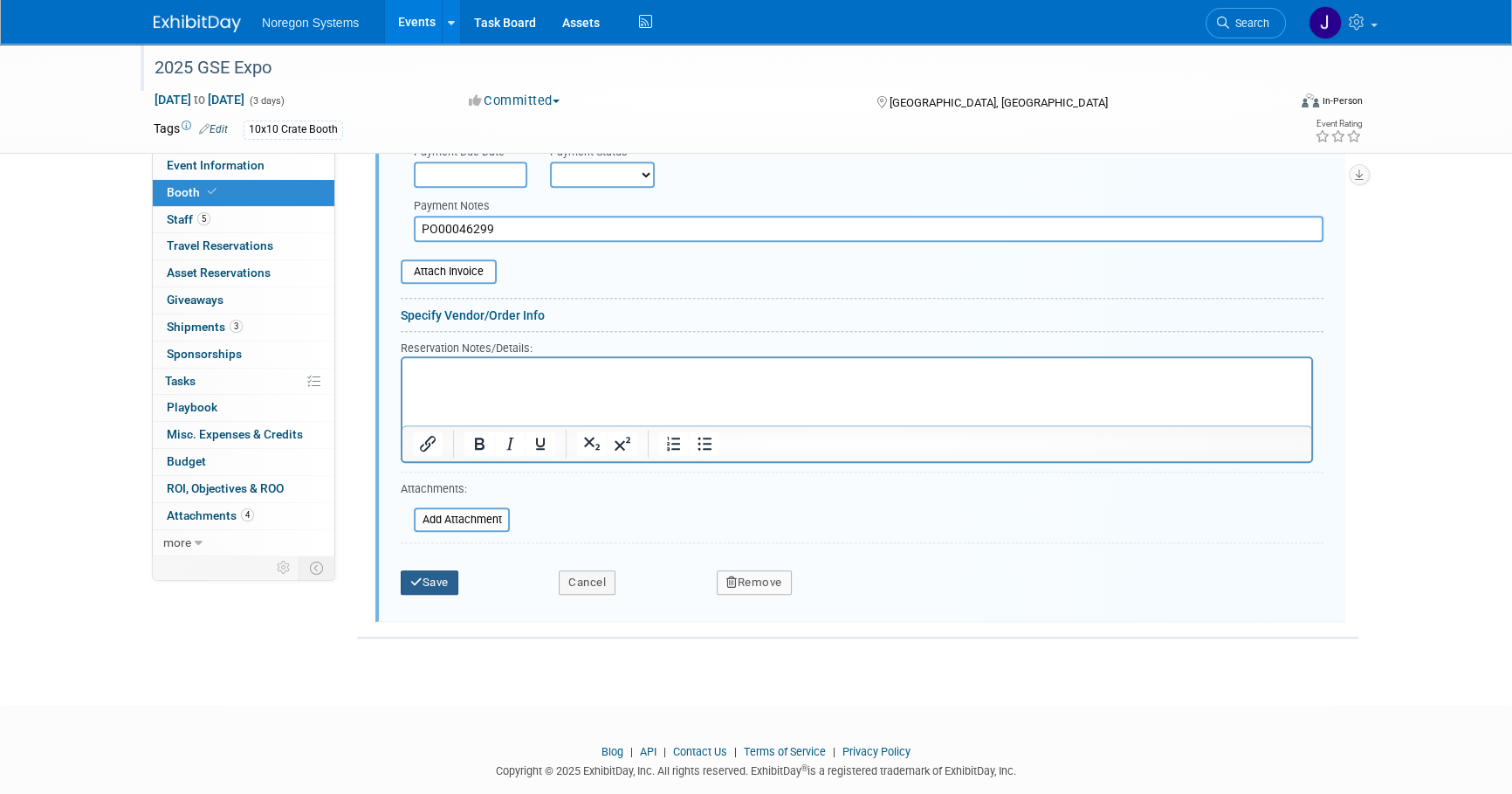
type input "PO00046299"
click at [442, 584] on button "Save" at bounding box center [430, 582] width 58 height 24
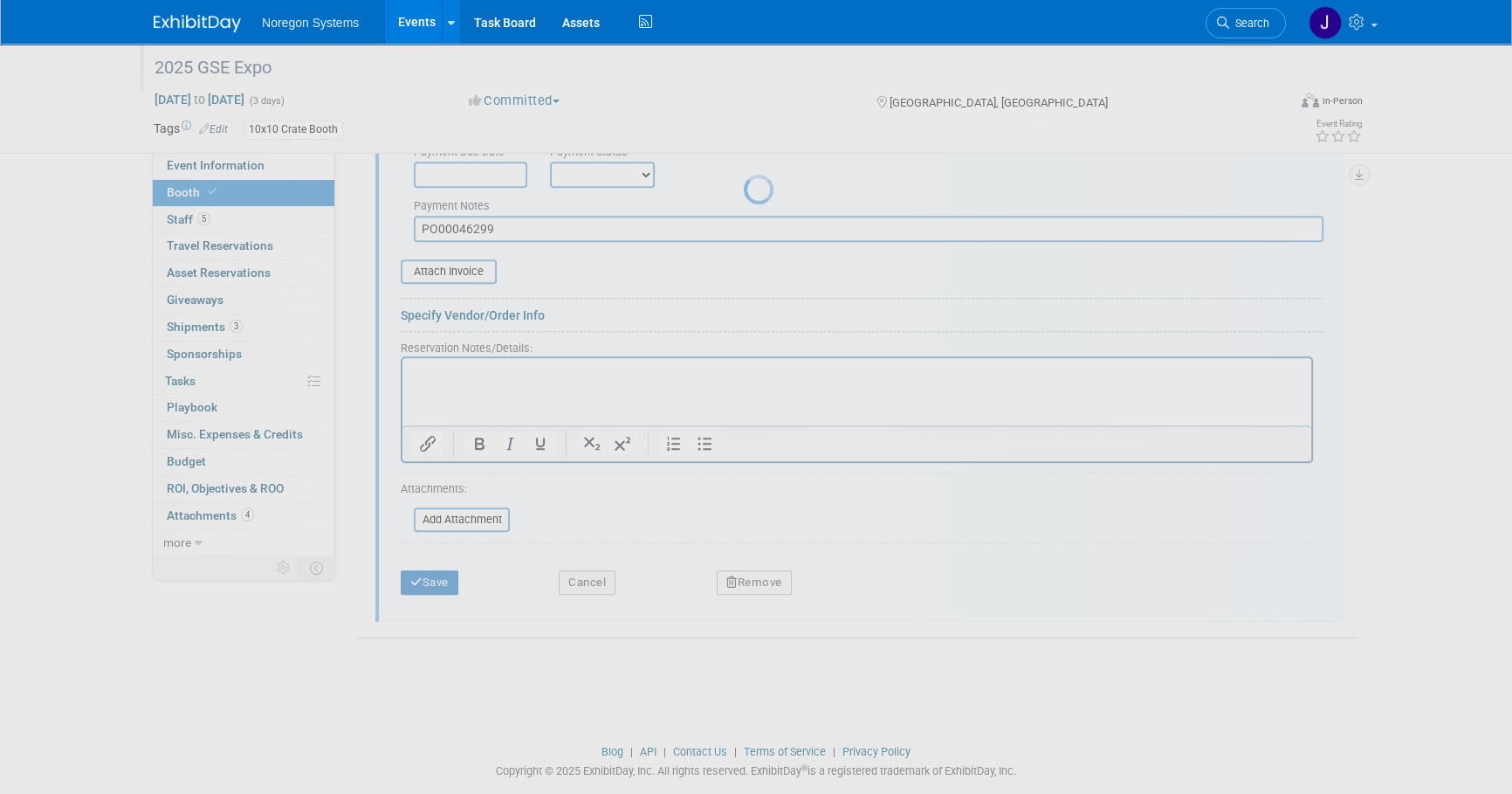
scroll to position [894, 0]
